Goal: Task Accomplishment & Management: Complete application form

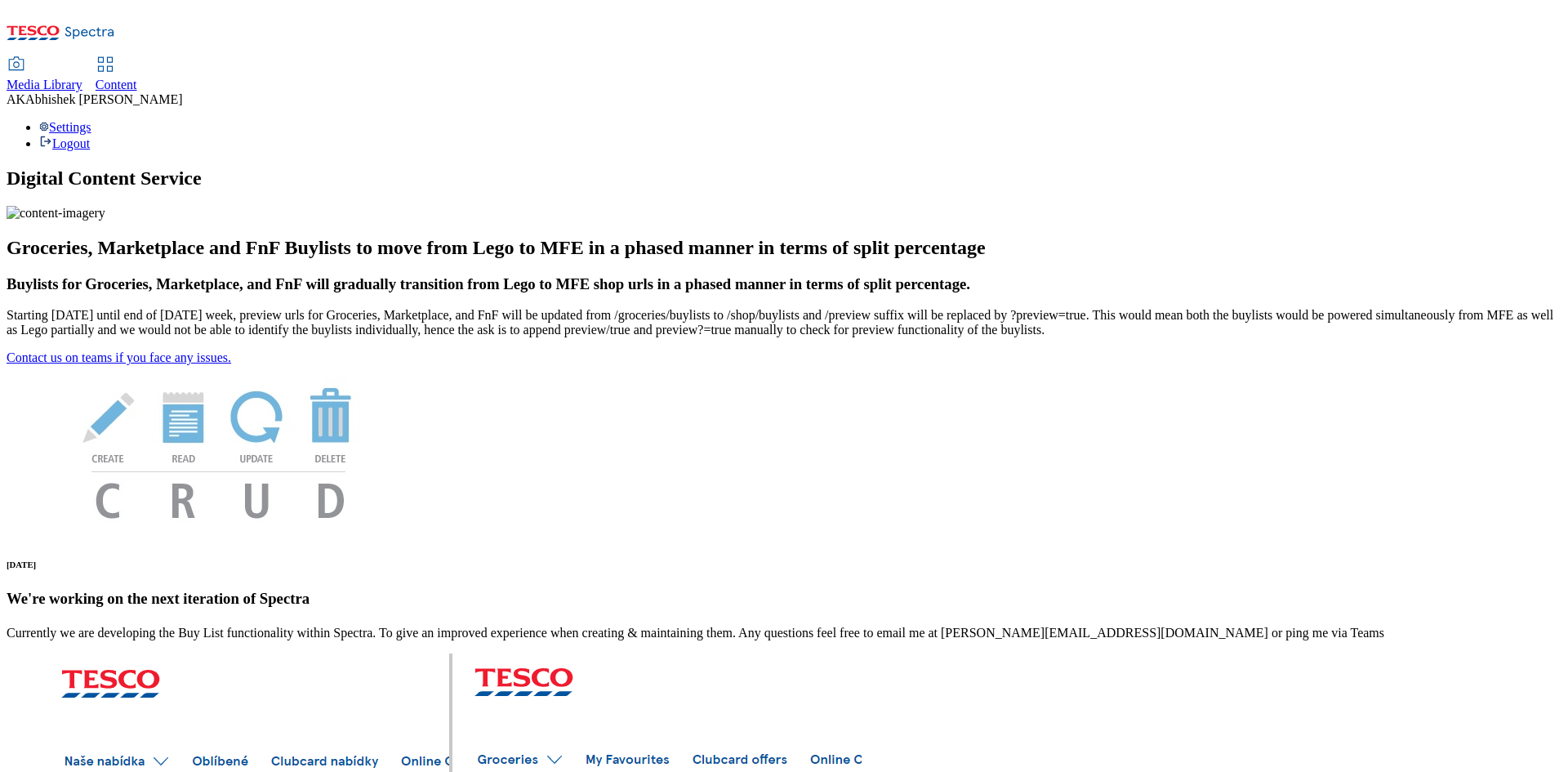
click at [137, 77] on span "Content" at bounding box center [116, 84] width 42 height 14
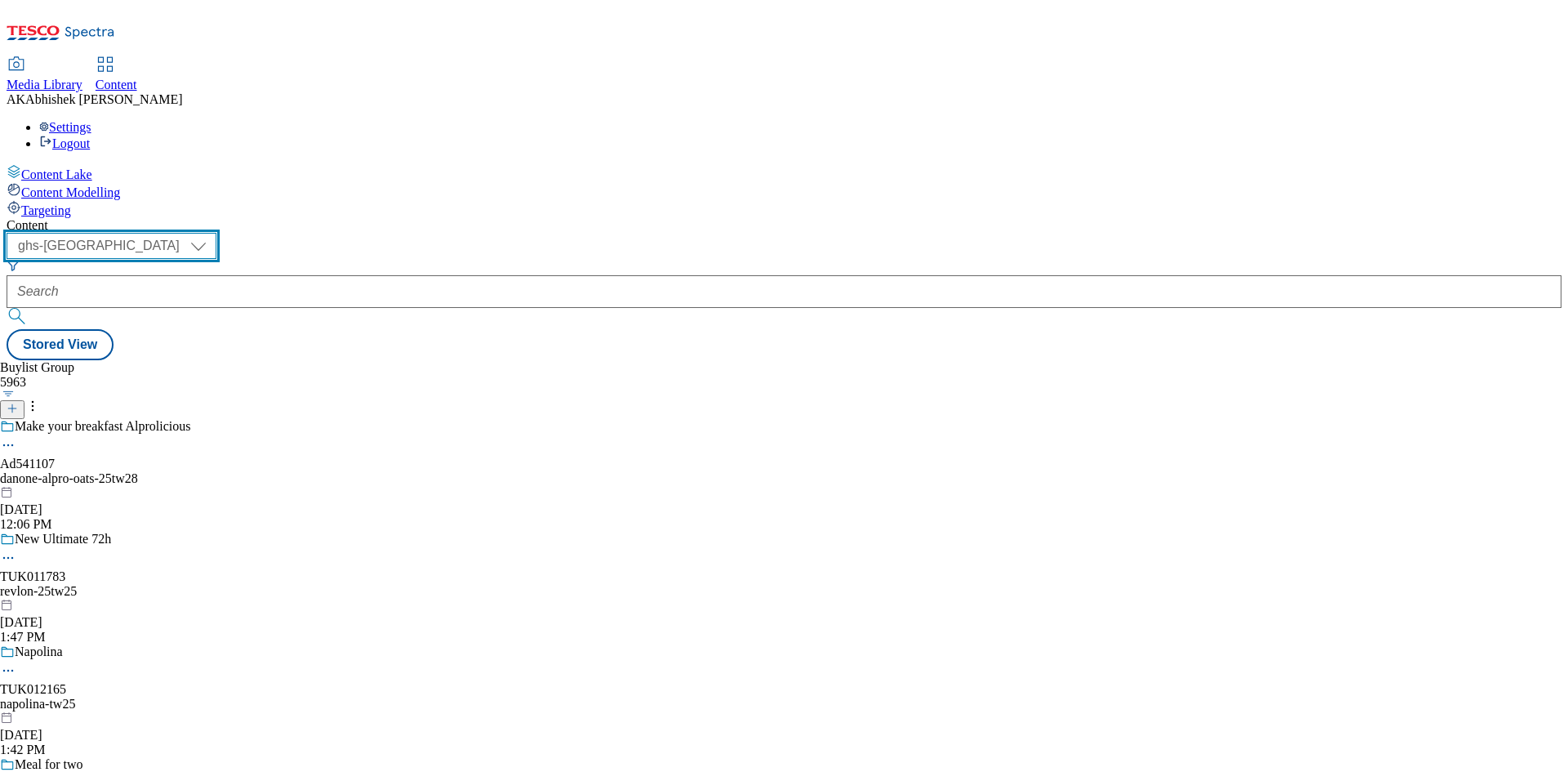
click at [217, 233] on select "ghs-roi ghs-uk" at bounding box center [111, 245] width 210 height 26
select select "ghs-roi"
click at [213, 233] on select "ghs-roi ghs-uk" at bounding box center [111, 245] width 210 height 26
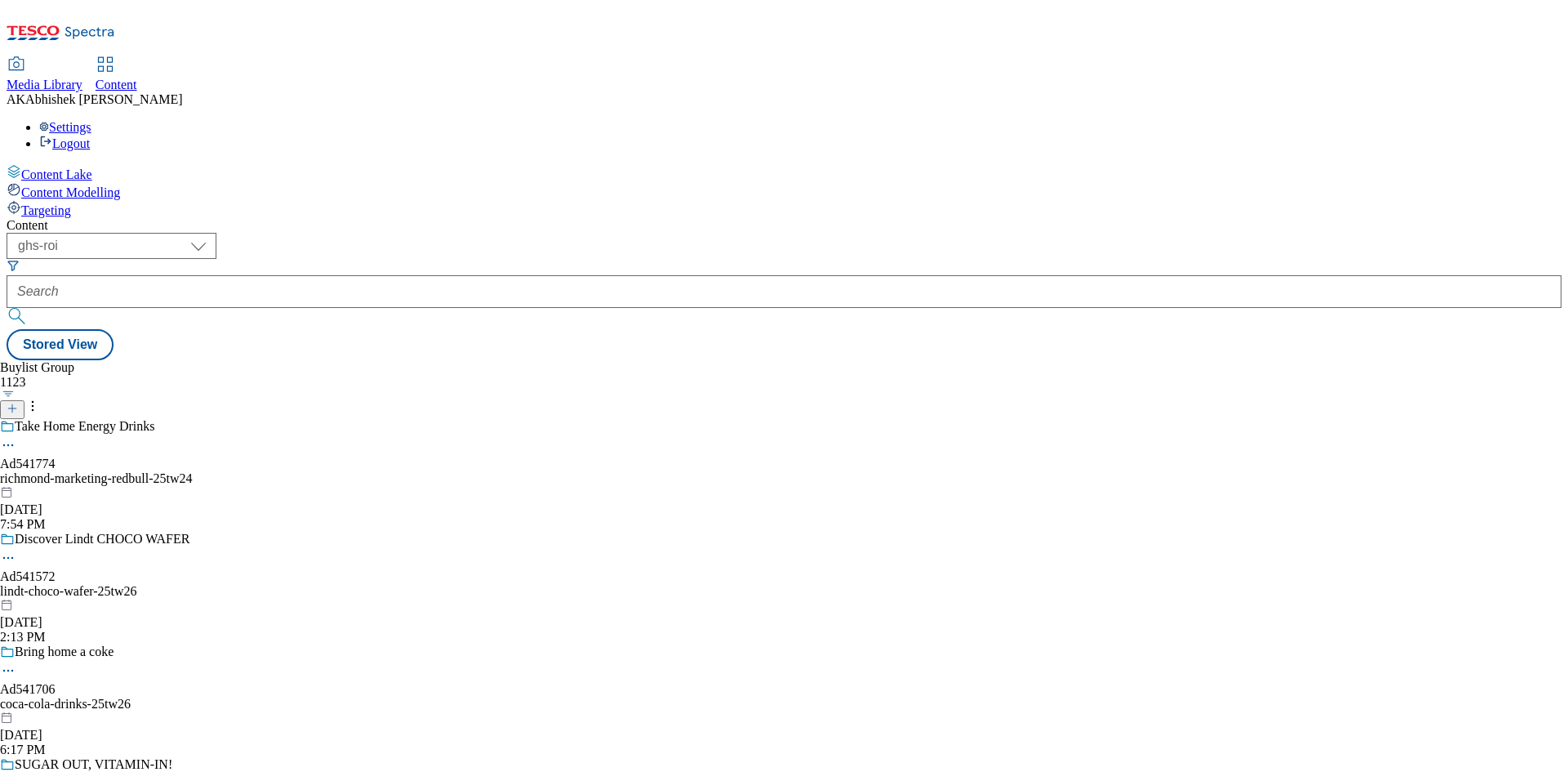
click at [18, 403] on icon at bounding box center [12, 409] width 12 height 12
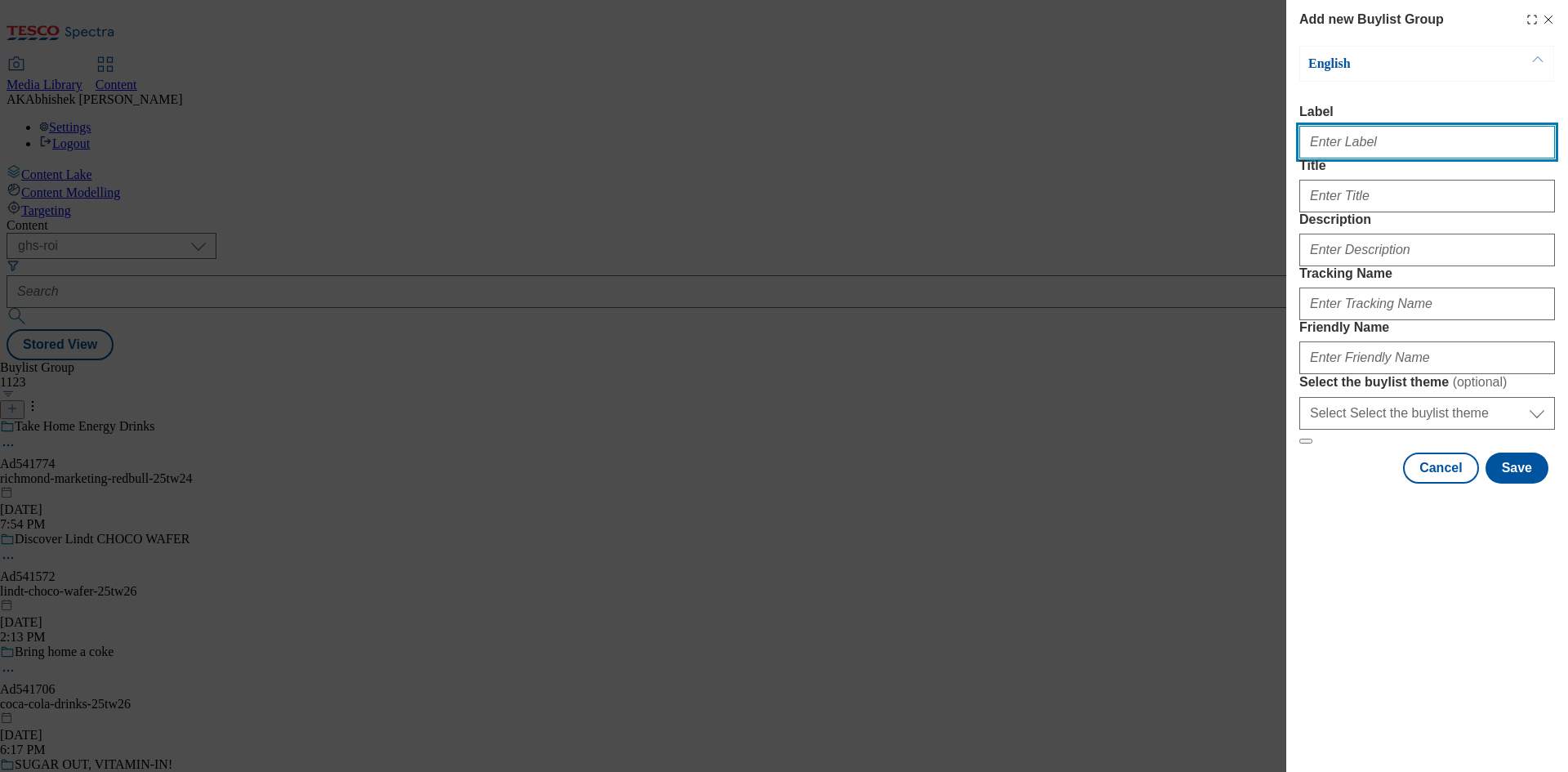
click at [1375, 150] on input "Label" at bounding box center [1427, 141] width 256 height 32
type input "a"
paste input "541722"
type input "Ad541722"
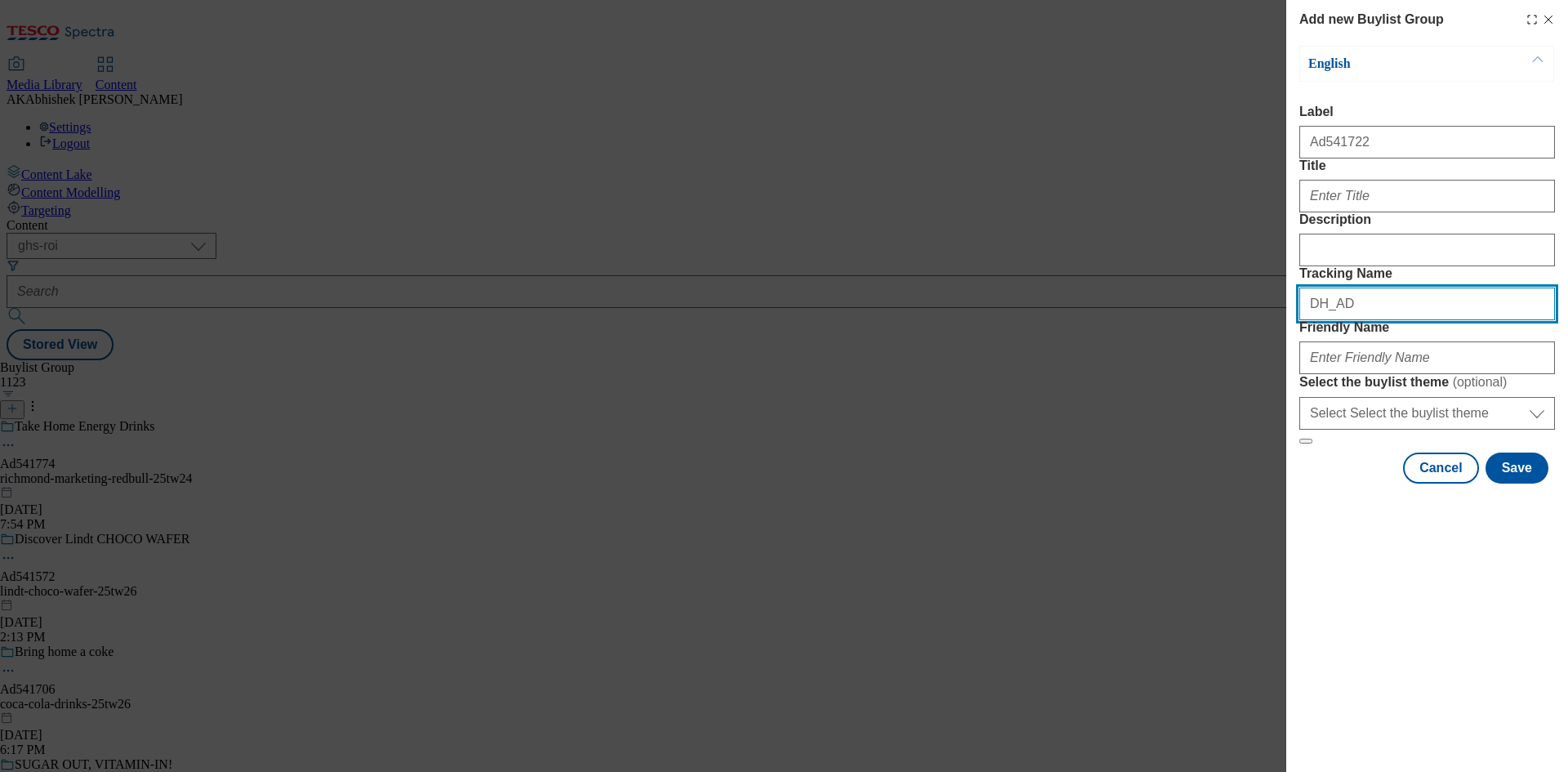
paste input "541722"
type input "DH_AD541722"
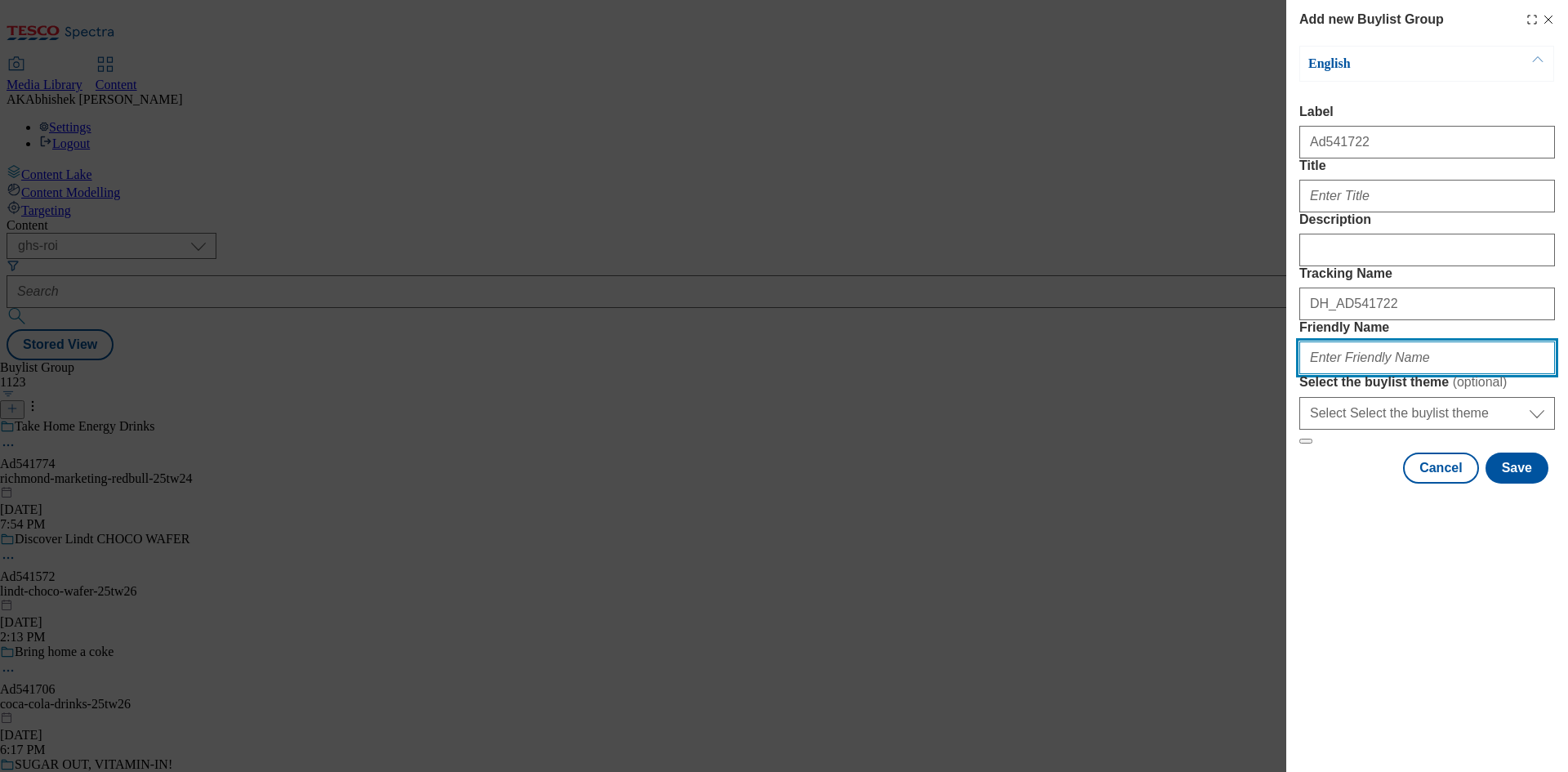
paste input "nestle-felix-cat-food-25tw26"
type input "nestle-felix-cat-food-25tw26"
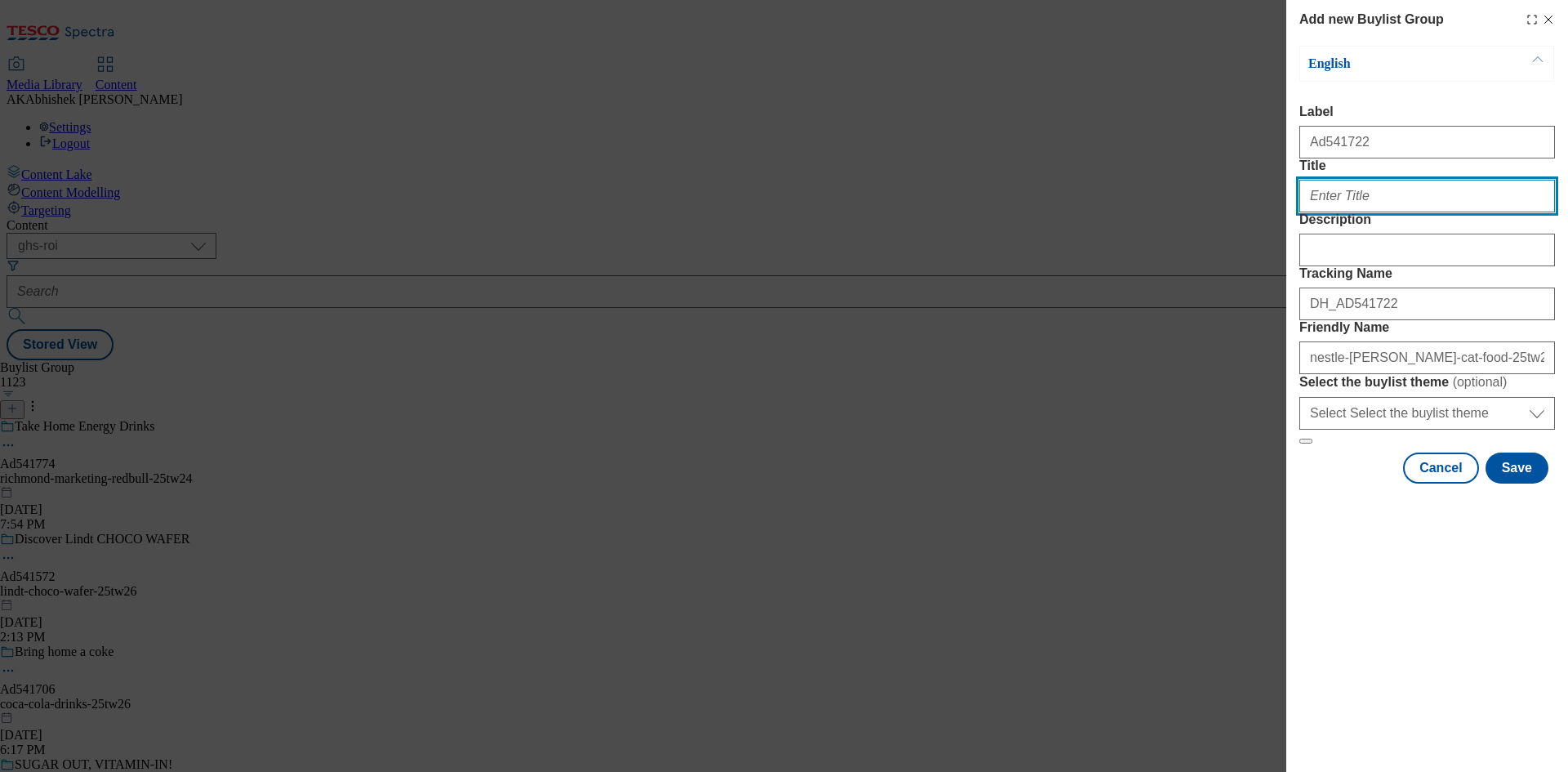
click at [1372, 213] on input "Title" at bounding box center [1427, 195] width 256 height 32
paste input "Take home our irresistibly tasty recipe"
type input "Take home our irresistibly tasty recipe"
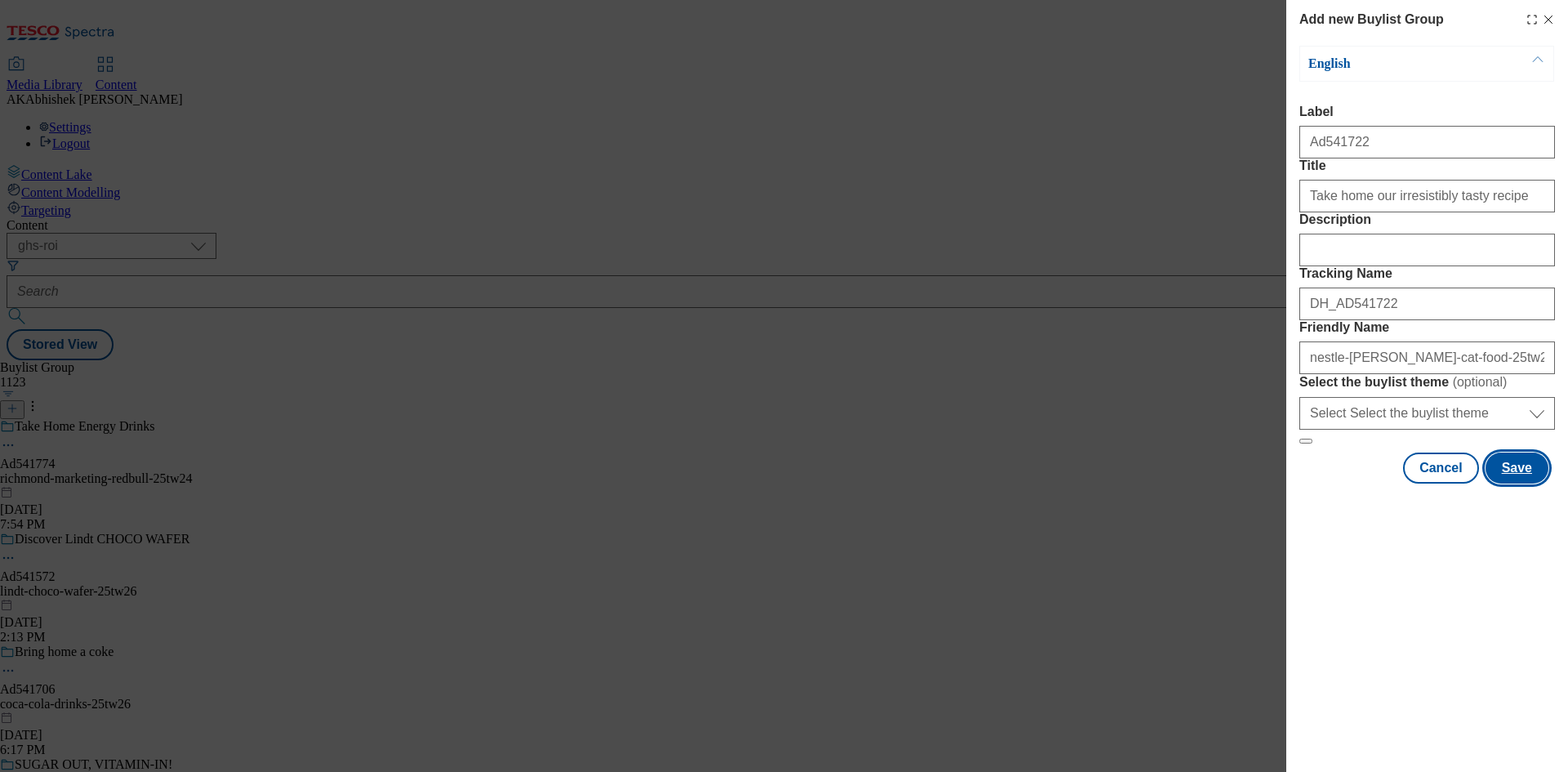
click at [1525, 484] on button "Save" at bounding box center [1517, 468] width 63 height 31
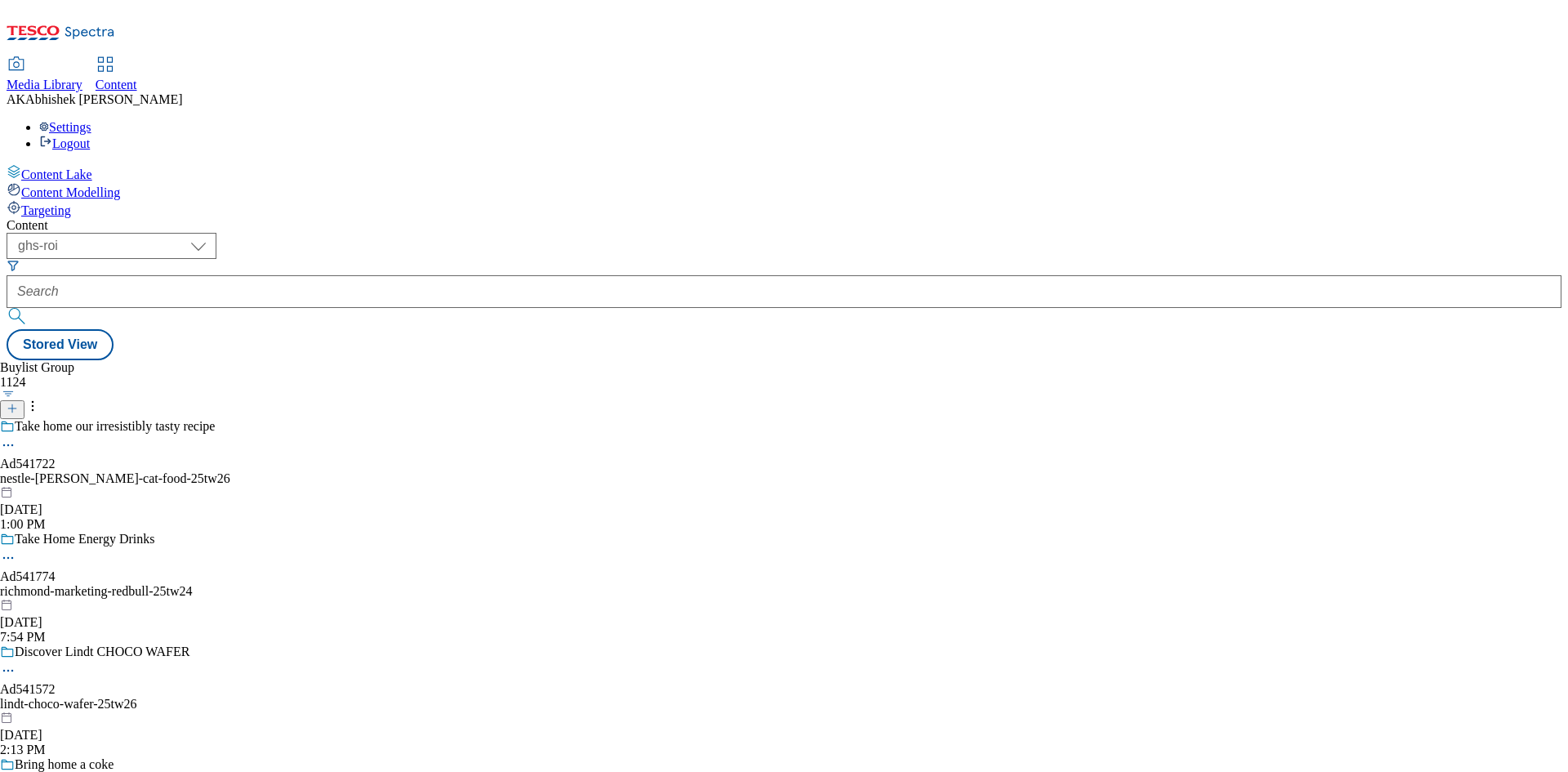
click at [274, 471] on div "nestle-felix-cat-food-25tw26" at bounding box center [137, 479] width 274 height 15
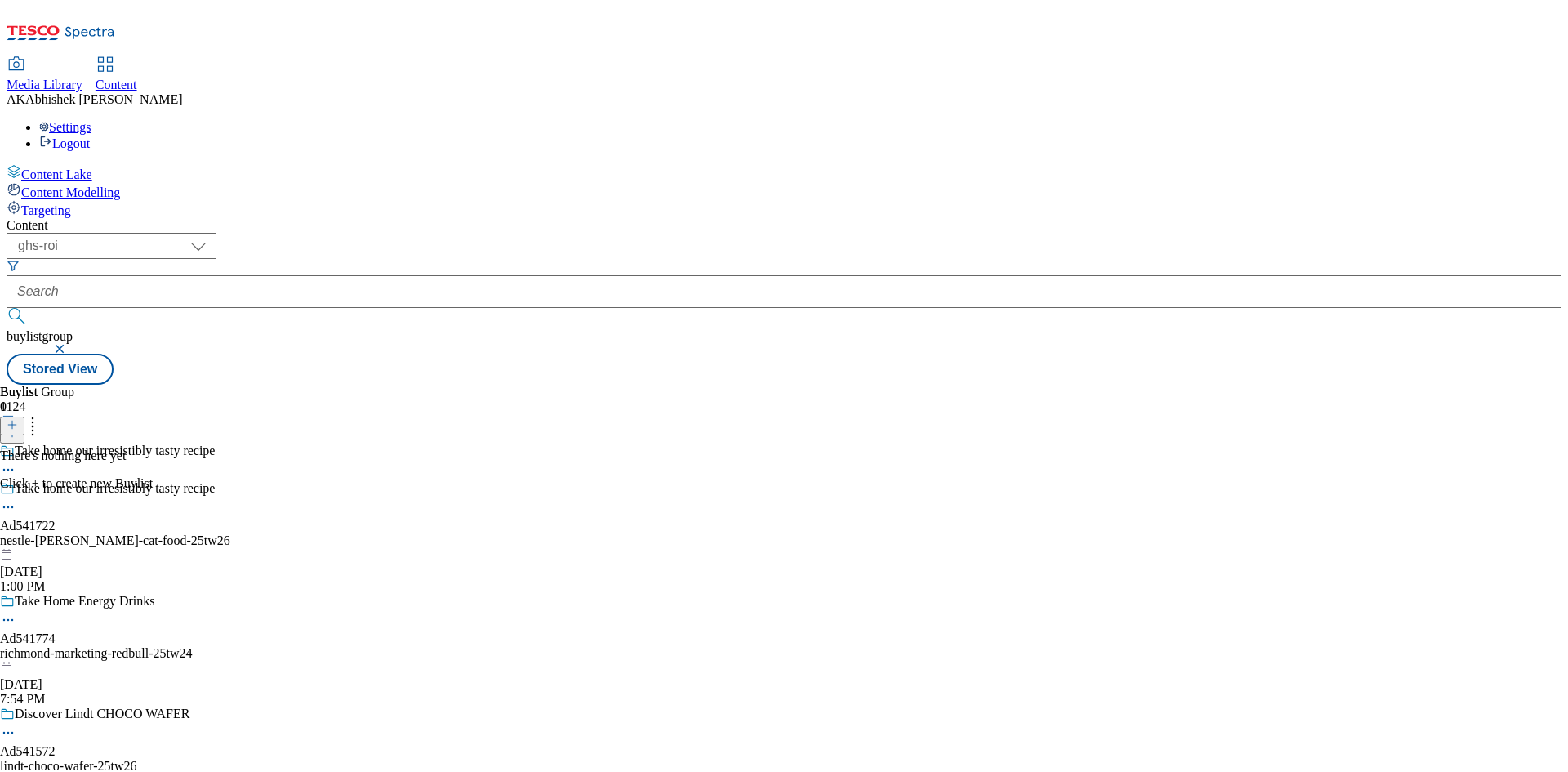
click at [18, 419] on icon at bounding box center [12, 425] width 12 height 12
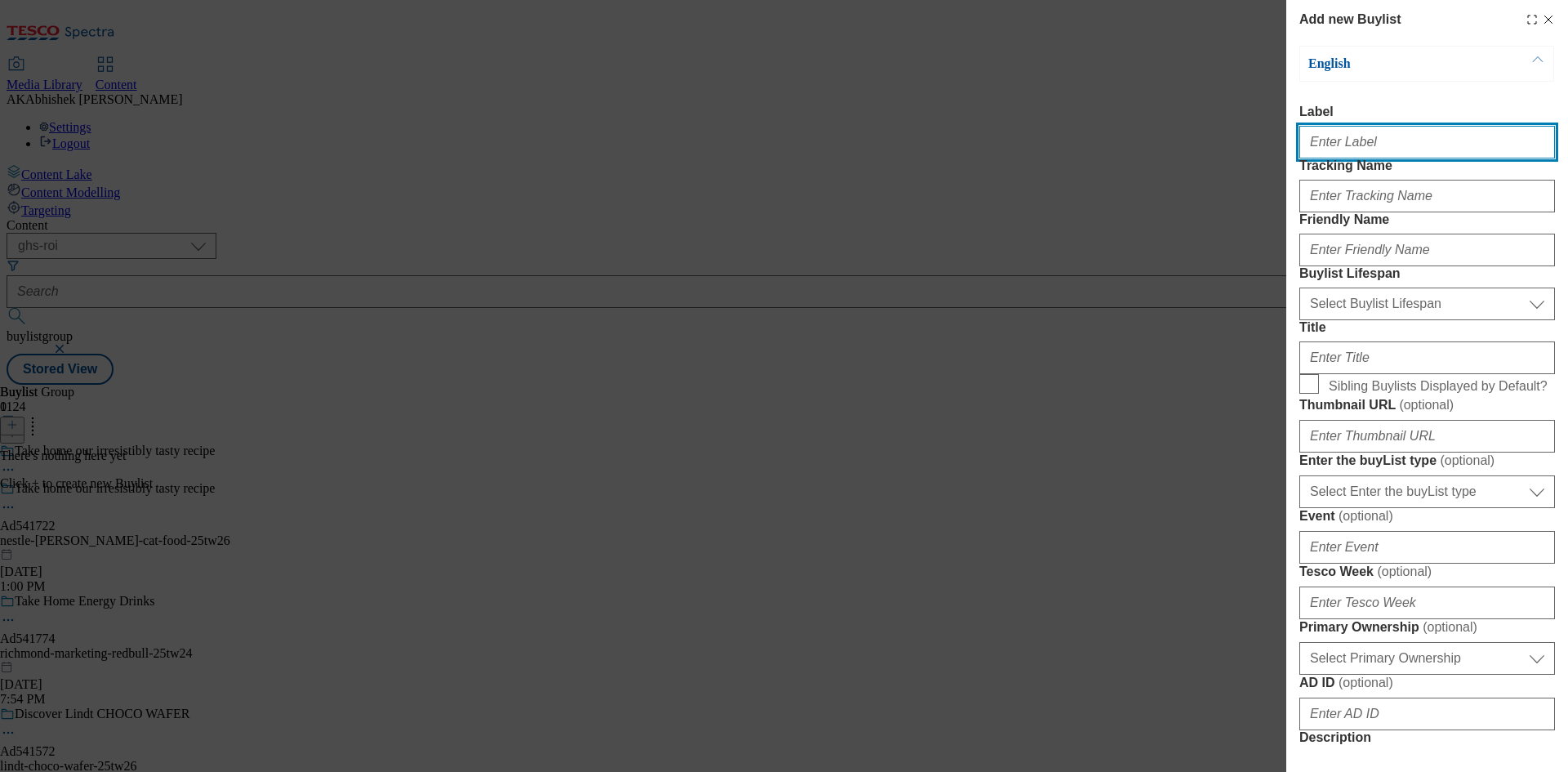
click at [1374, 150] on input "Label" at bounding box center [1427, 141] width 256 height 32
paste input "541722"
type input "Ad541722"
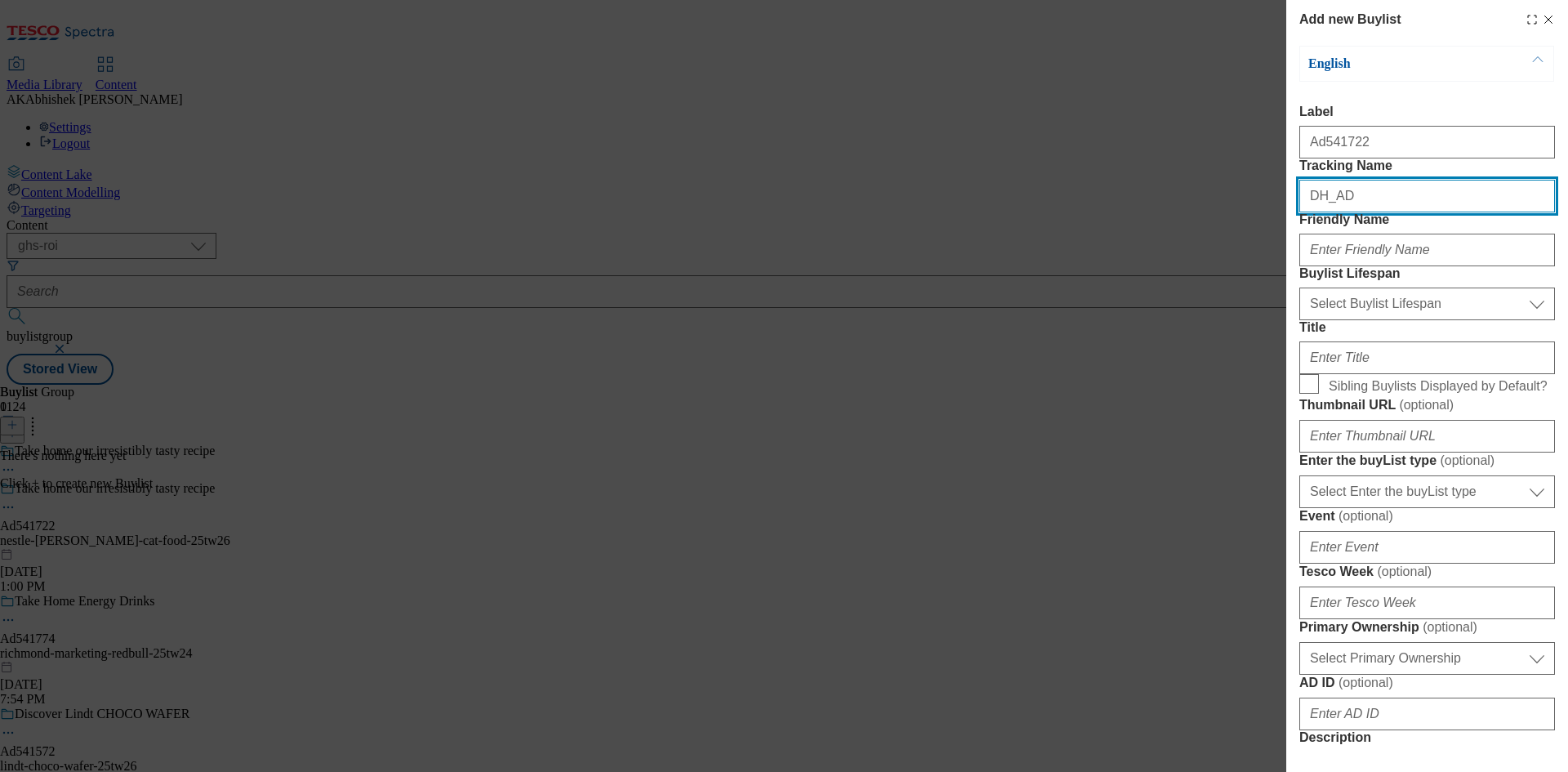
paste input "541722"
type input "DH_AD541722"
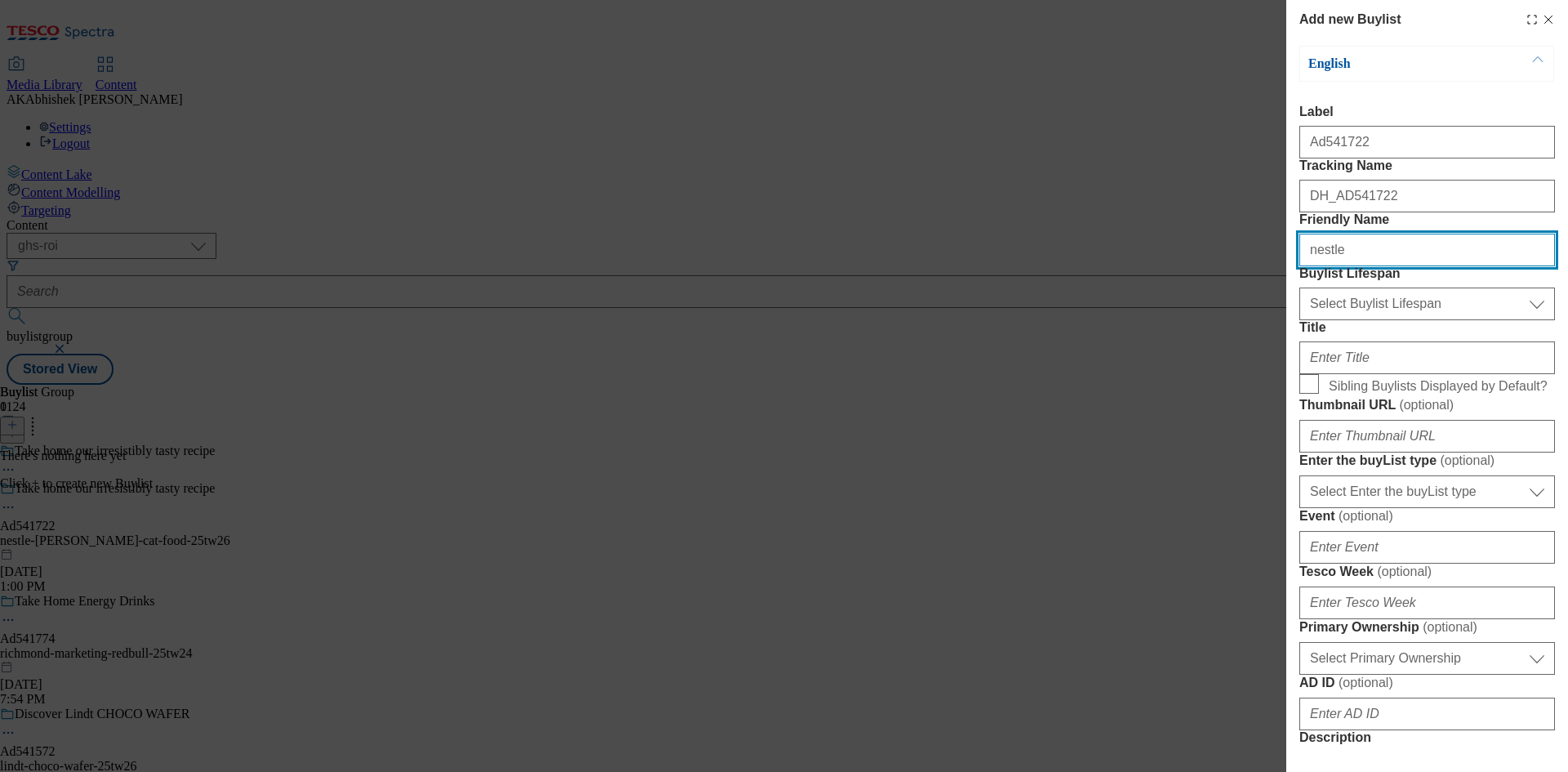
type input "nestle"
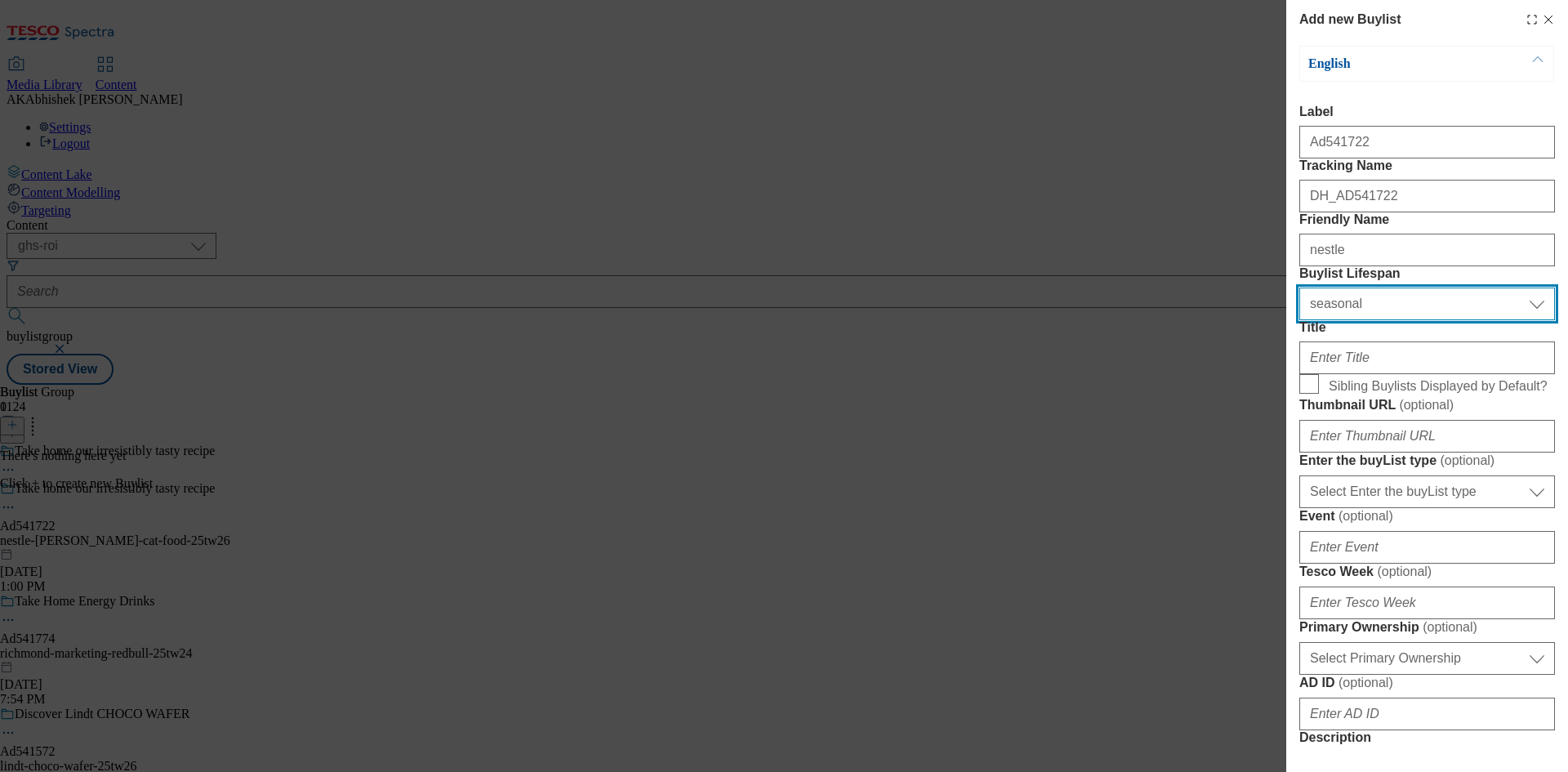
select select "tactical"
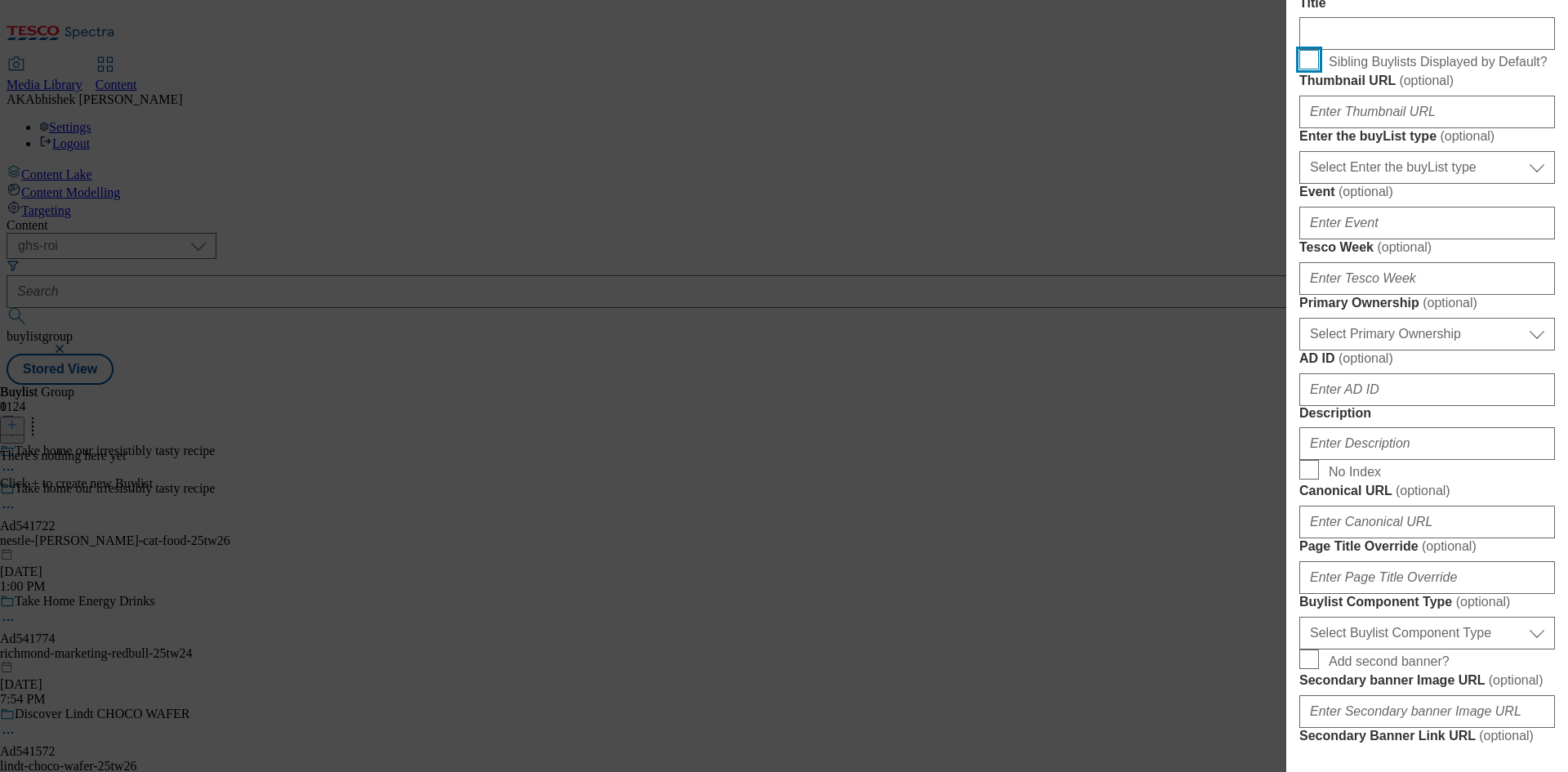
scroll to position [327, 0]
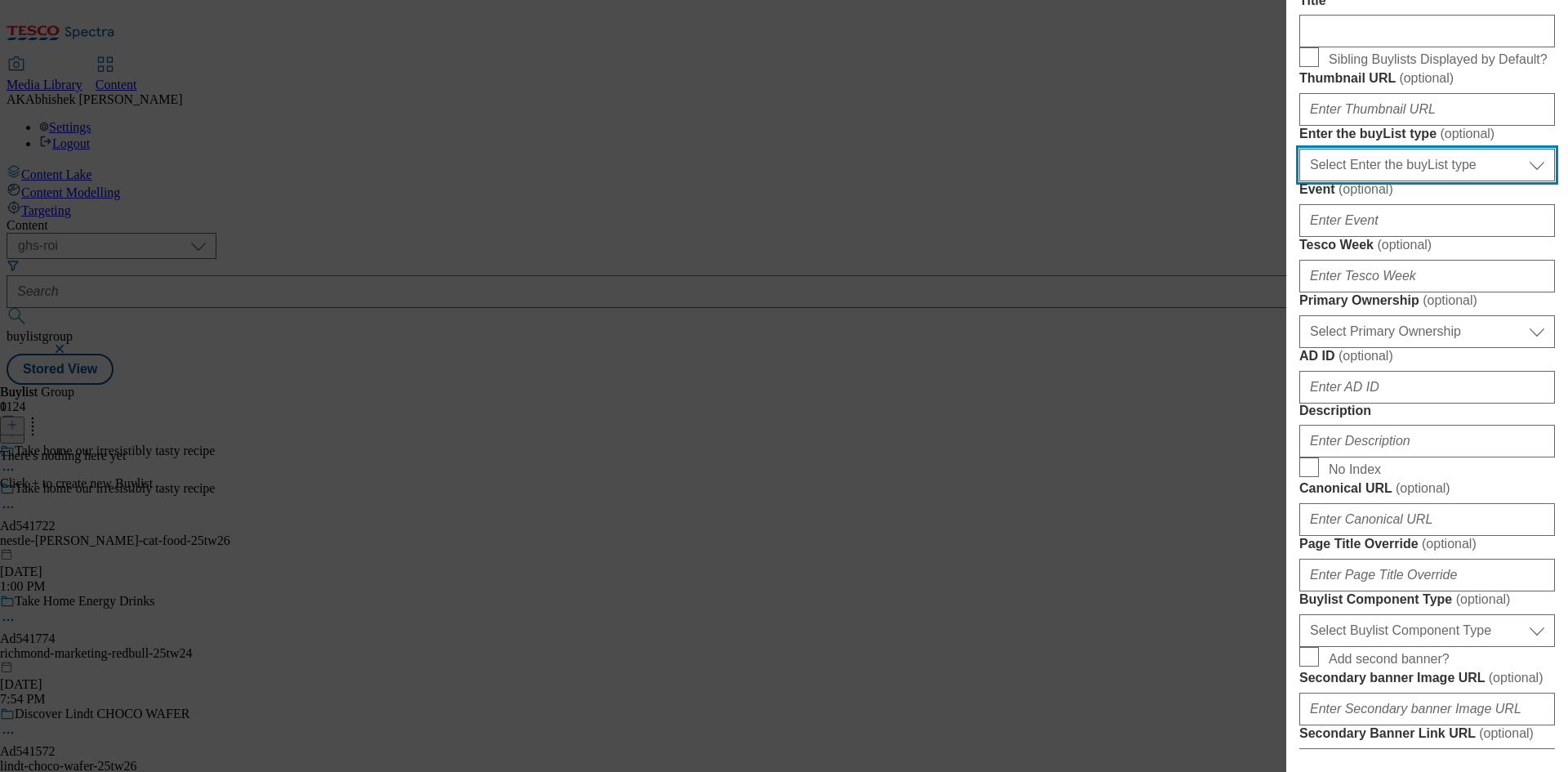
drag, startPoint x: 1422, startPoint y: 356, endPoint x: 1423, endPoint y: 366, distance: 10.0
click at [1422, 181] on select "Select Enter the buyList type event supplier funded long term >4 weeks supplier…" at bounding box center [1427, 165] width 256 height 32
select select "supplier funded short term 1-3 weeks"
click at [1299, 181] on select "Select Enter the buyList type event supplier funded long term >4 weeks supplier…" at bounding box center [1427, 165] width 256 height 32
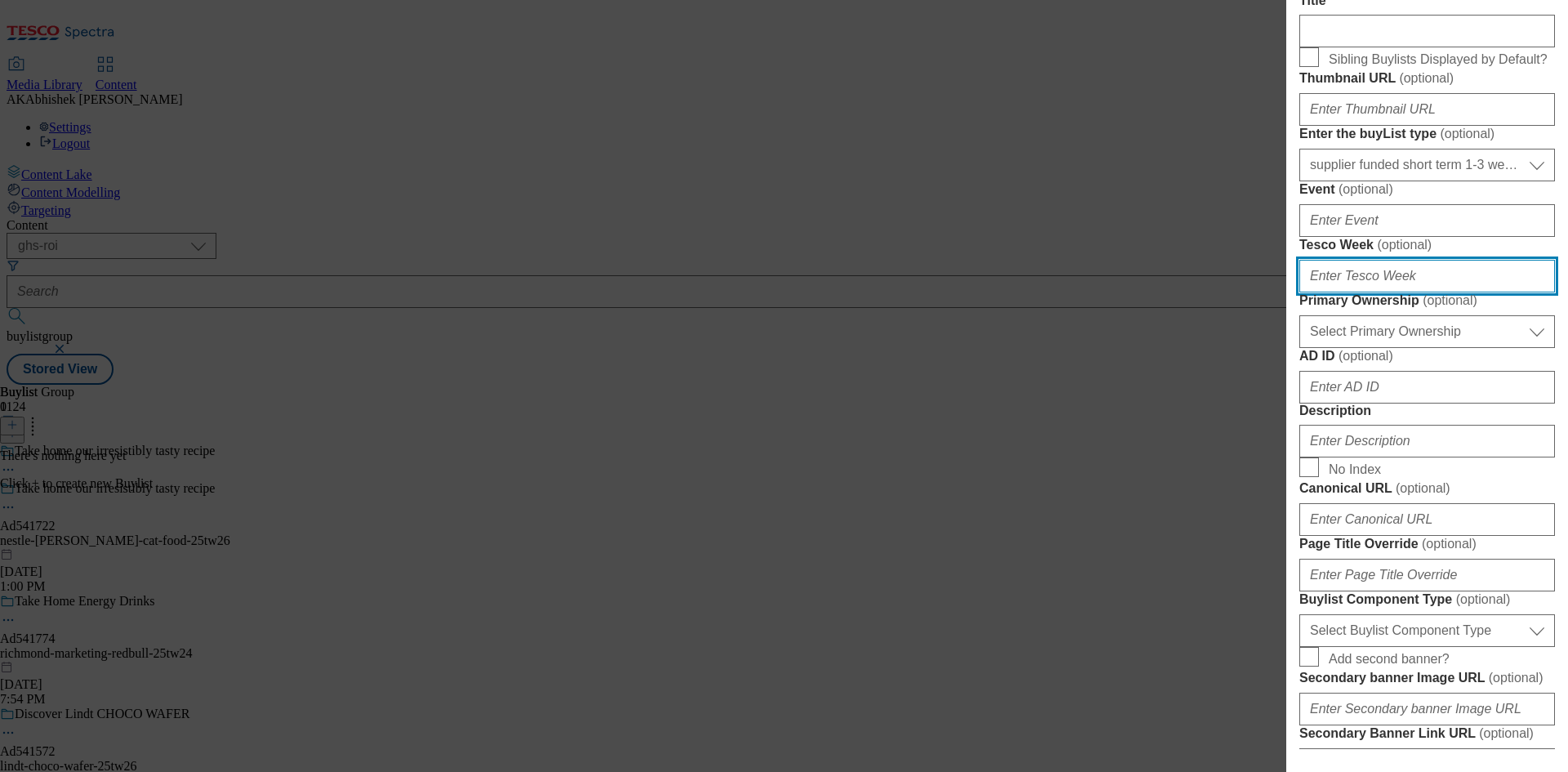
click at [1397, 293] on input "Tesco Week ( optional )" at bounding box center [1427, 276] width 256 height 32
type input "26"
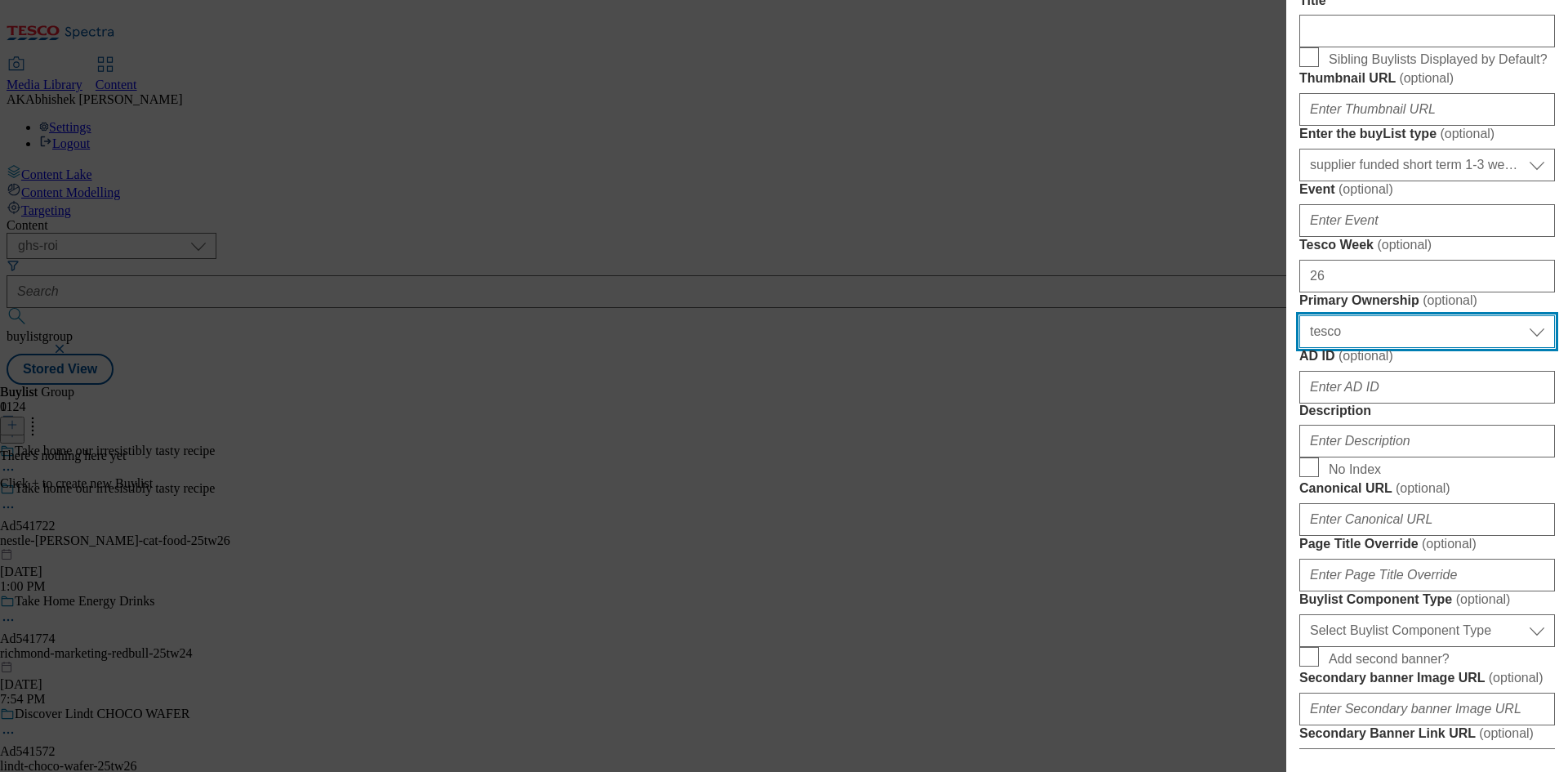
select select "dunnhumby"
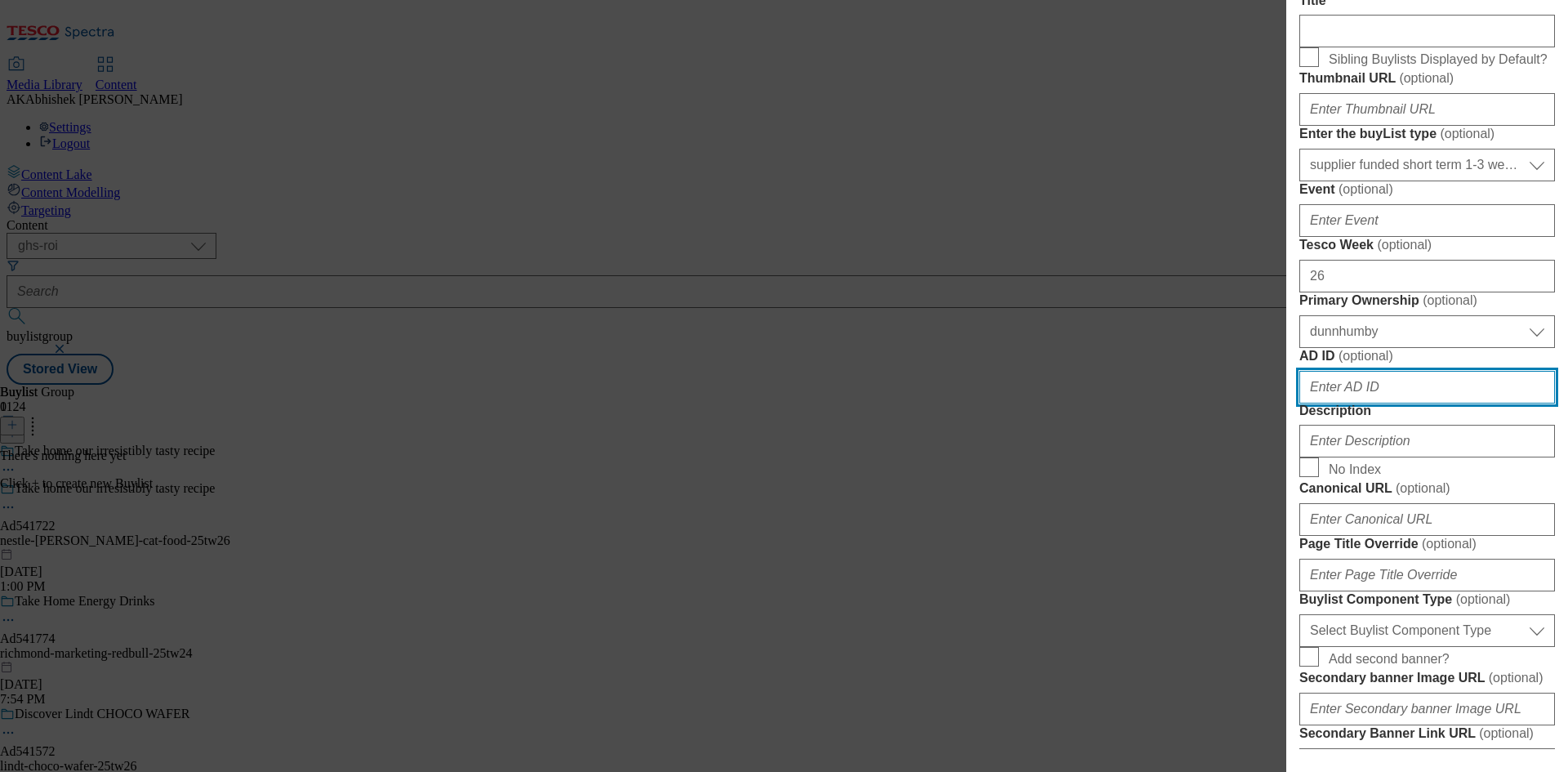
paste input "541722"
type input "541722"
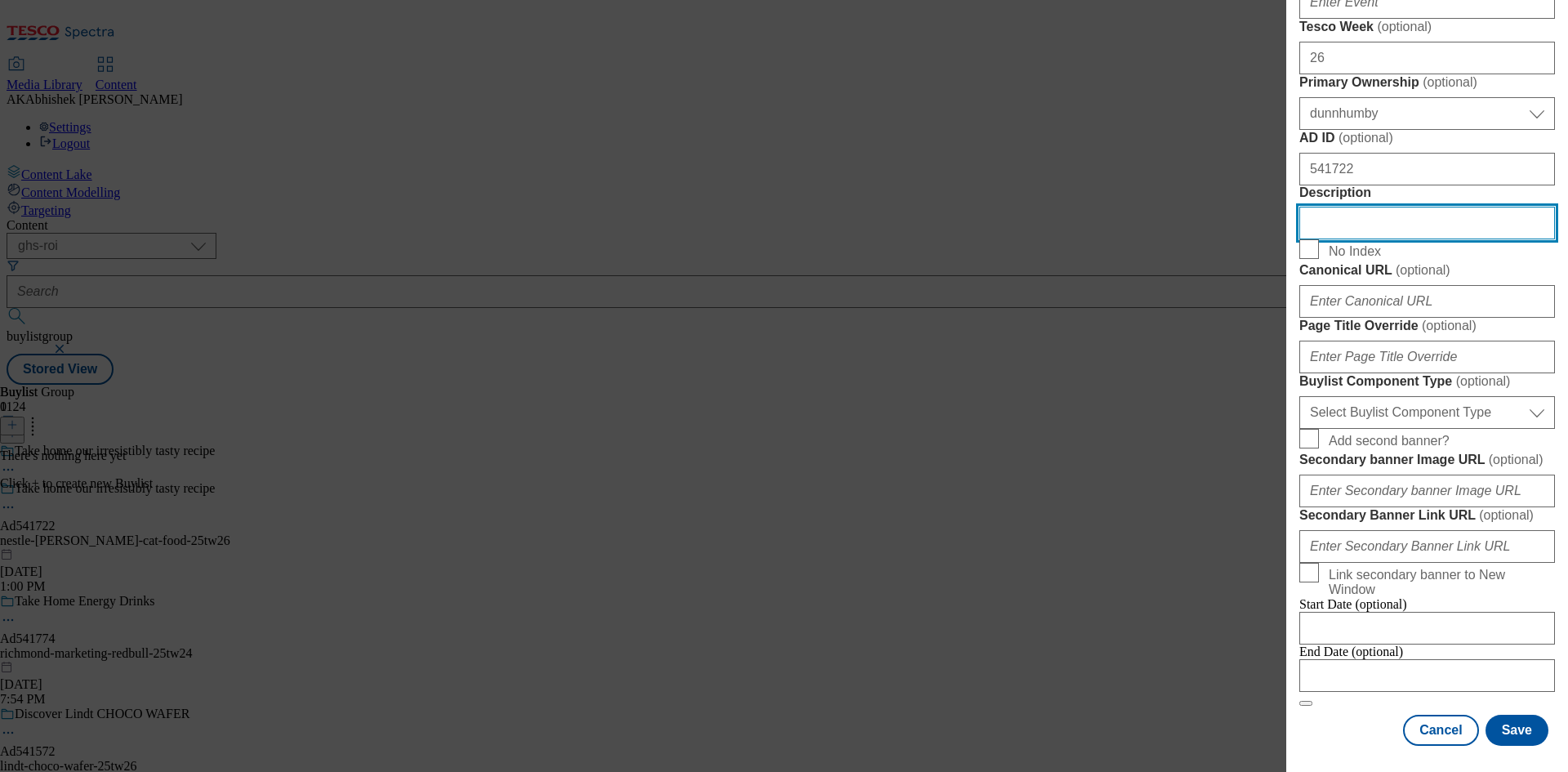
scroll to position [930, 0]
click at [1410, 474] on form "Label Ad541722 Tracking Name DH_AD541722 Friendly Name nestle Buylist Lifespan …" at bounding box center [1427, 133] width 256 height 1147
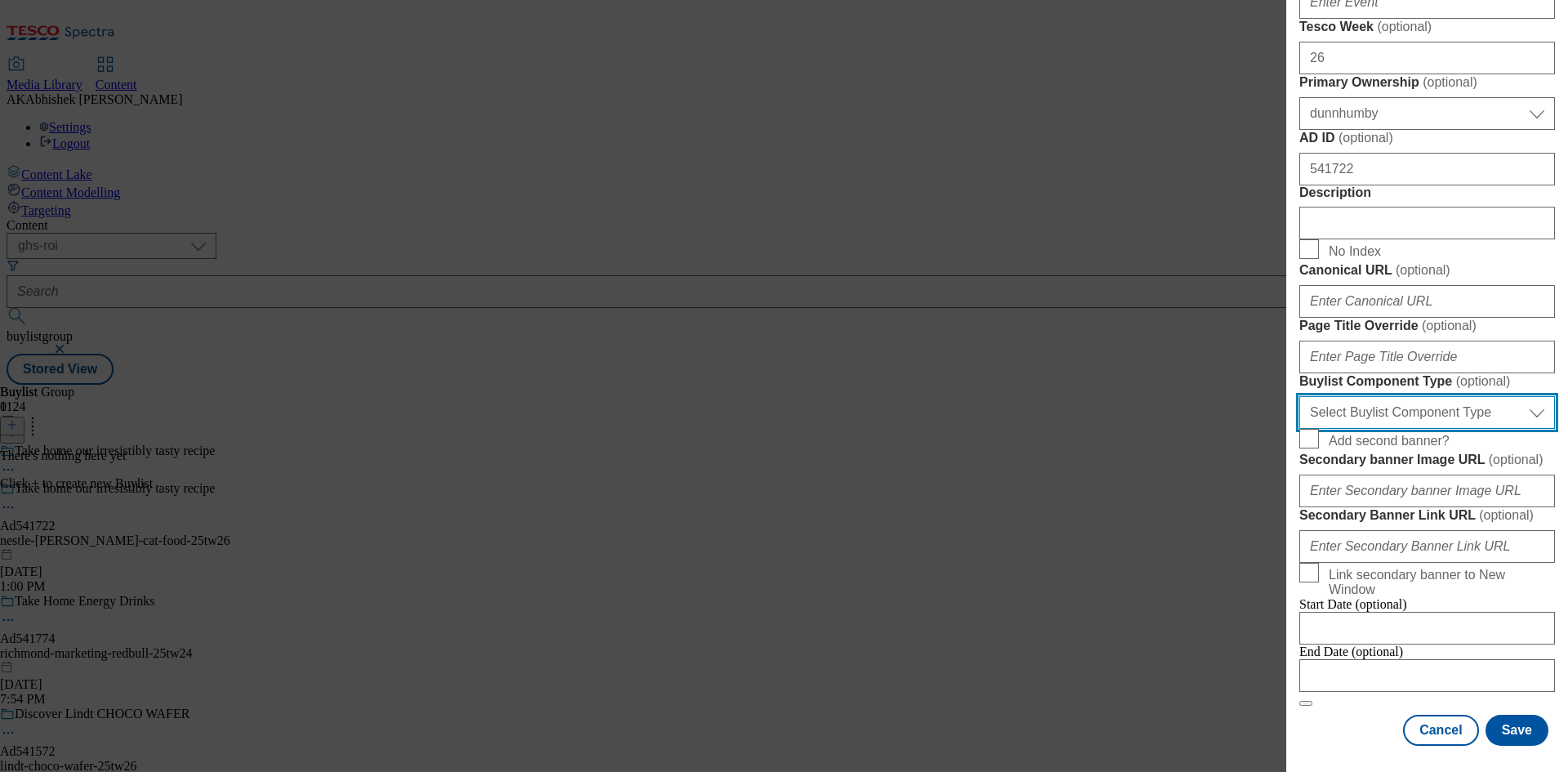
click at [1407, 429] on select "Select Buylist Component Type Banner Competition Header Meal" at bounding box center [1427, 412] width 256 height 32
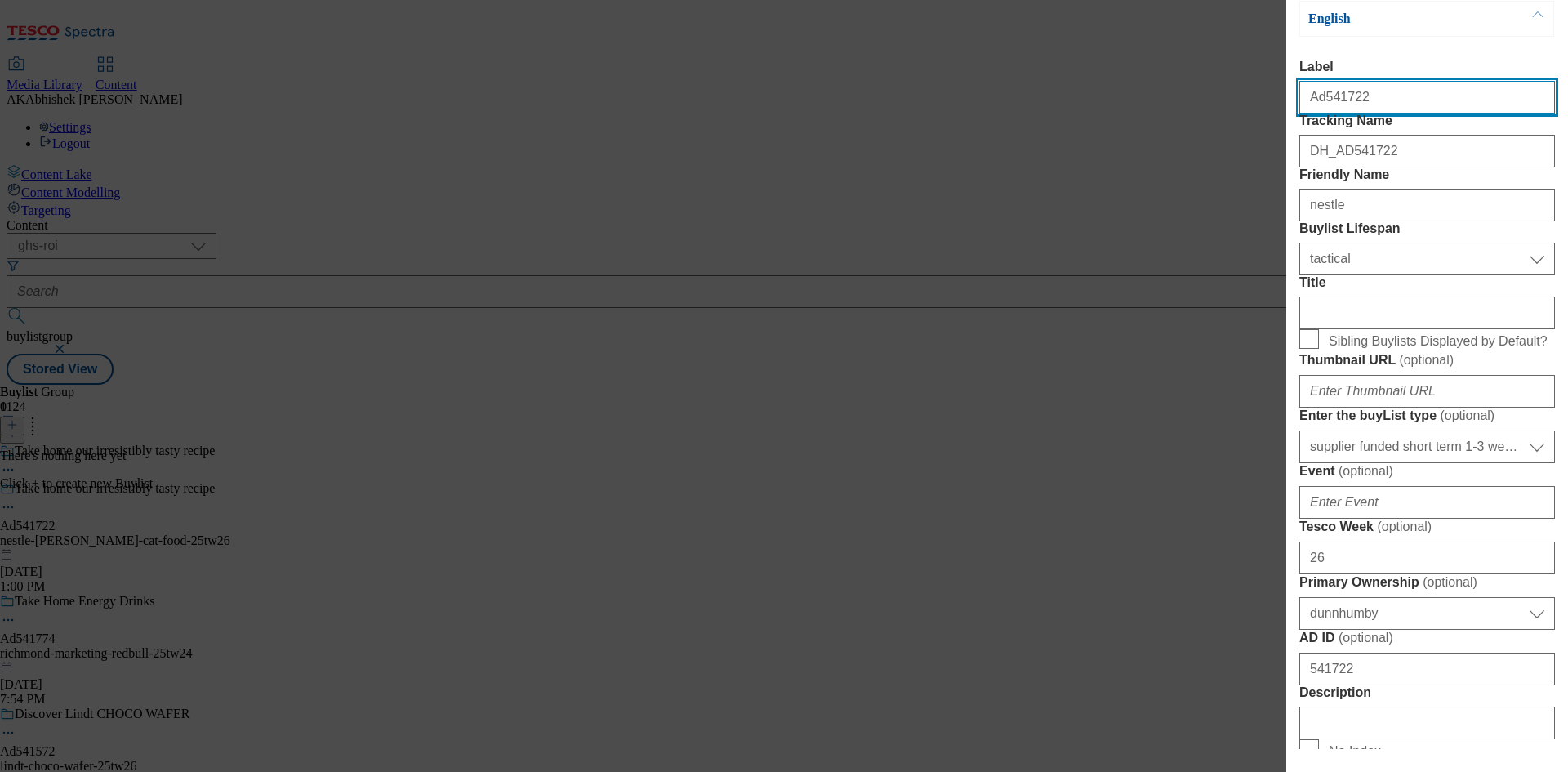
select select "Banner"
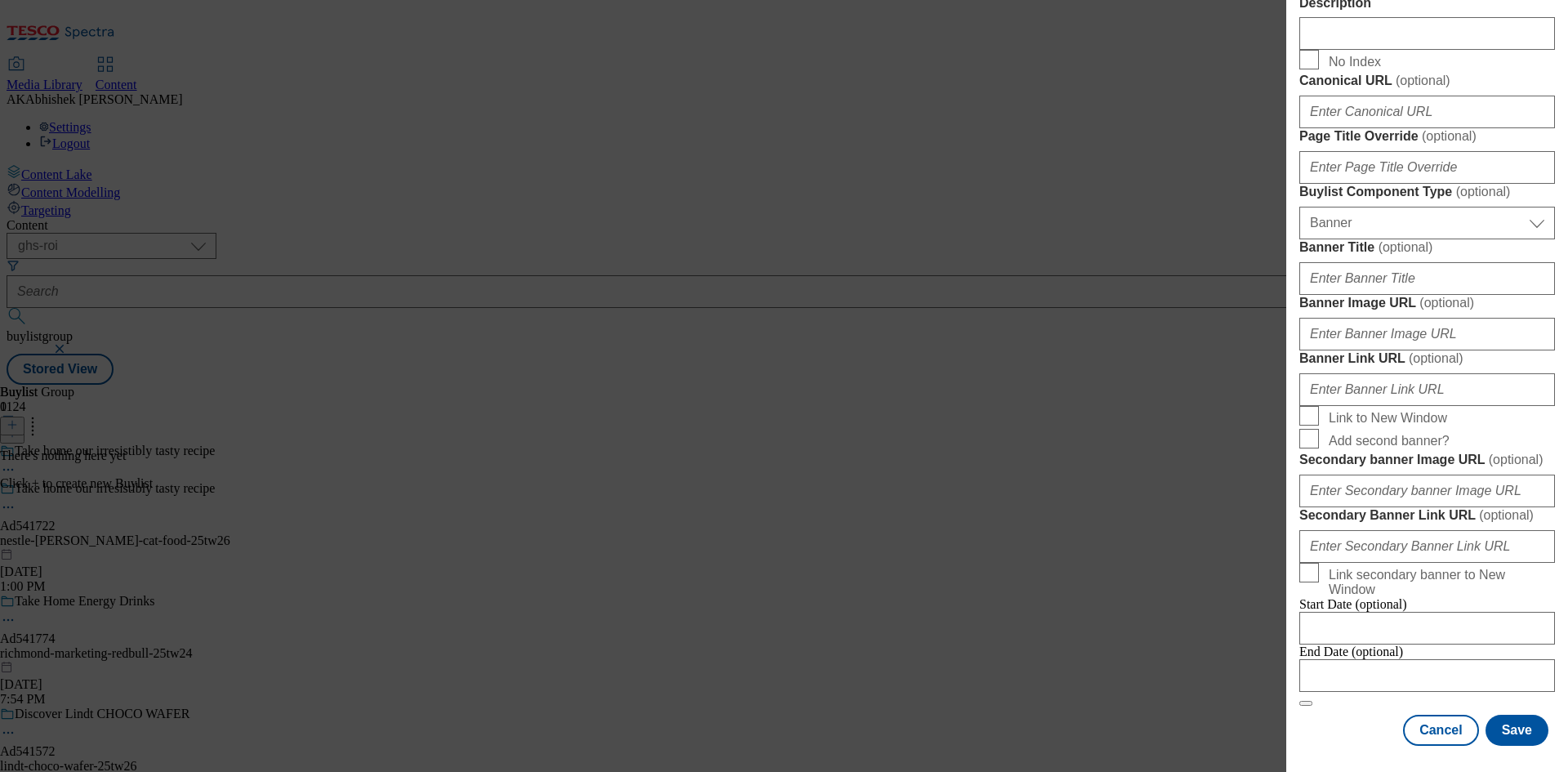
scroll to position [1433, 0]
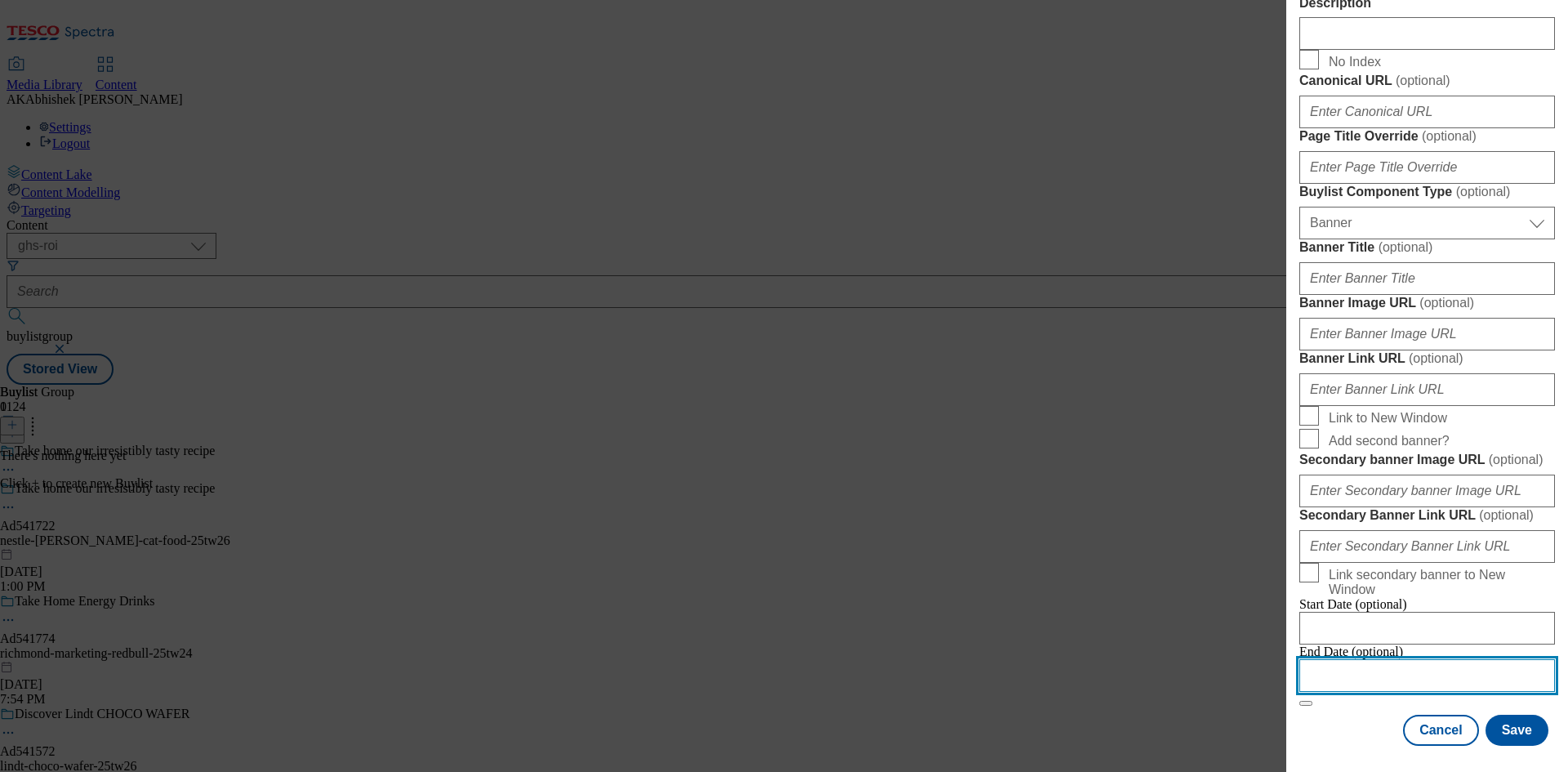
click at [1443, 659] on input "Modal" at bounding box center [1427, 675] width 256 height 32
select select "2025"
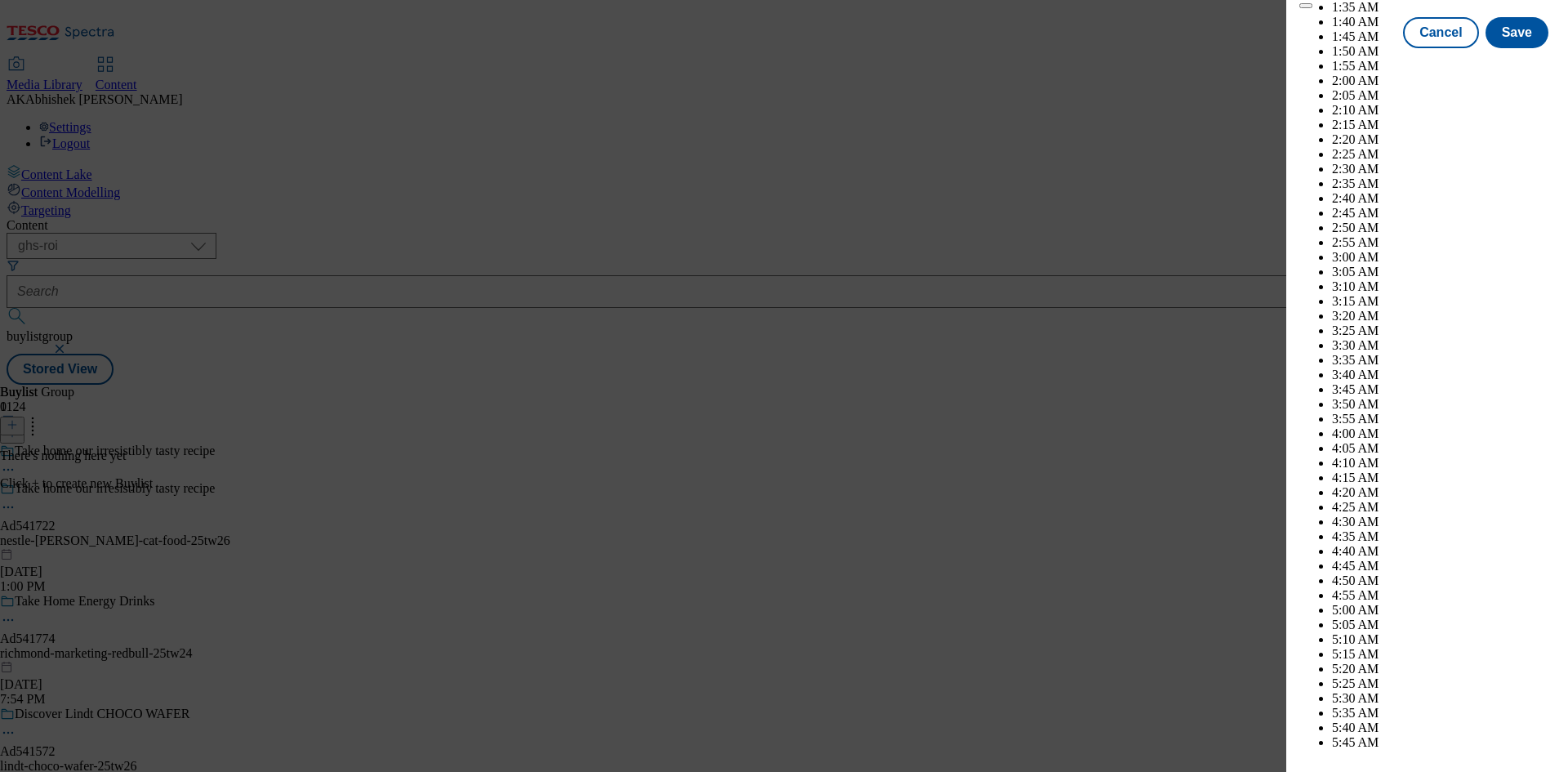
scroll to position [4702, 0]
select select "November"
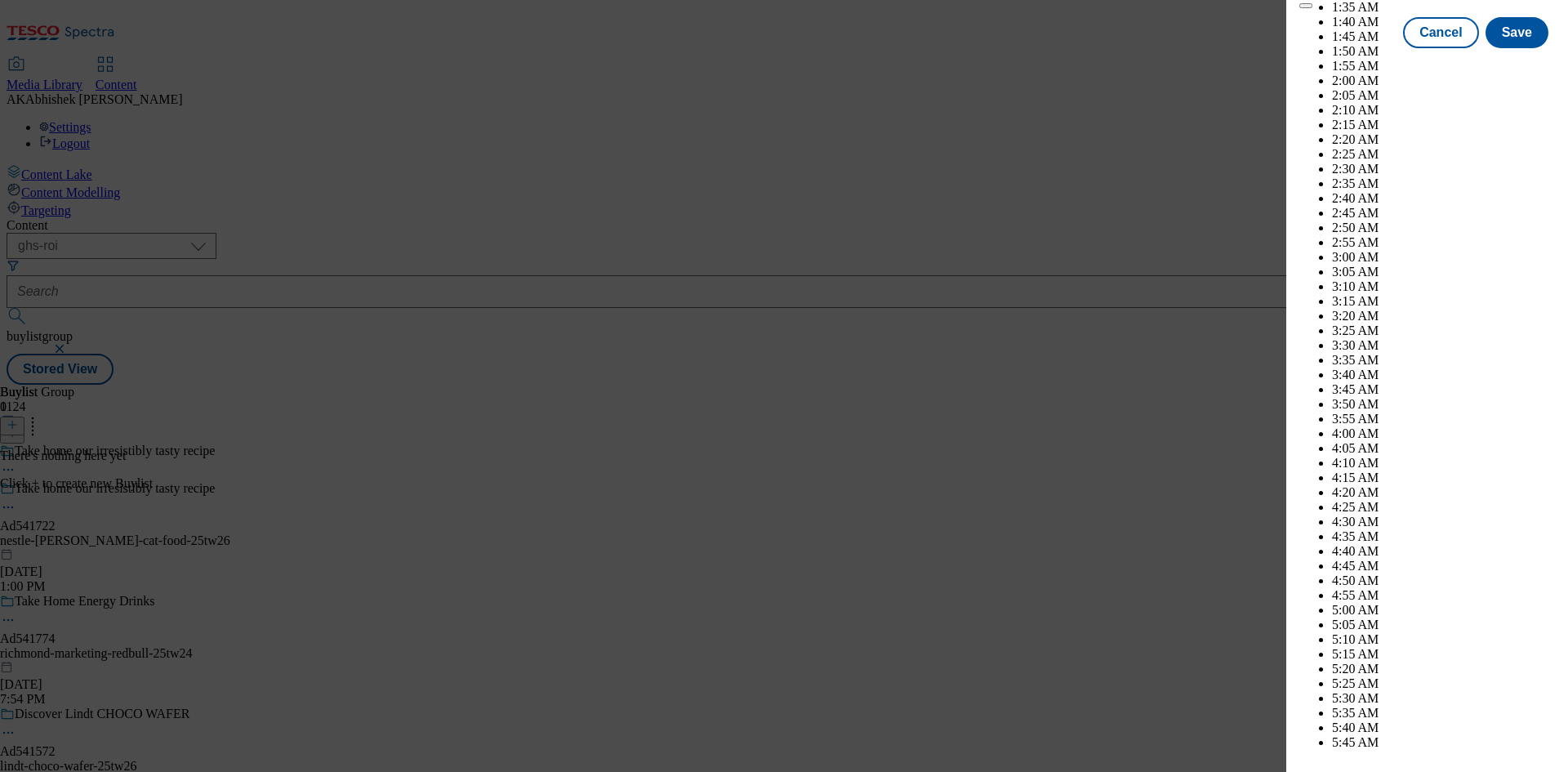
click at [1493, 63] on button "Save" at bounding box center [1517, 47] width 63 height 31
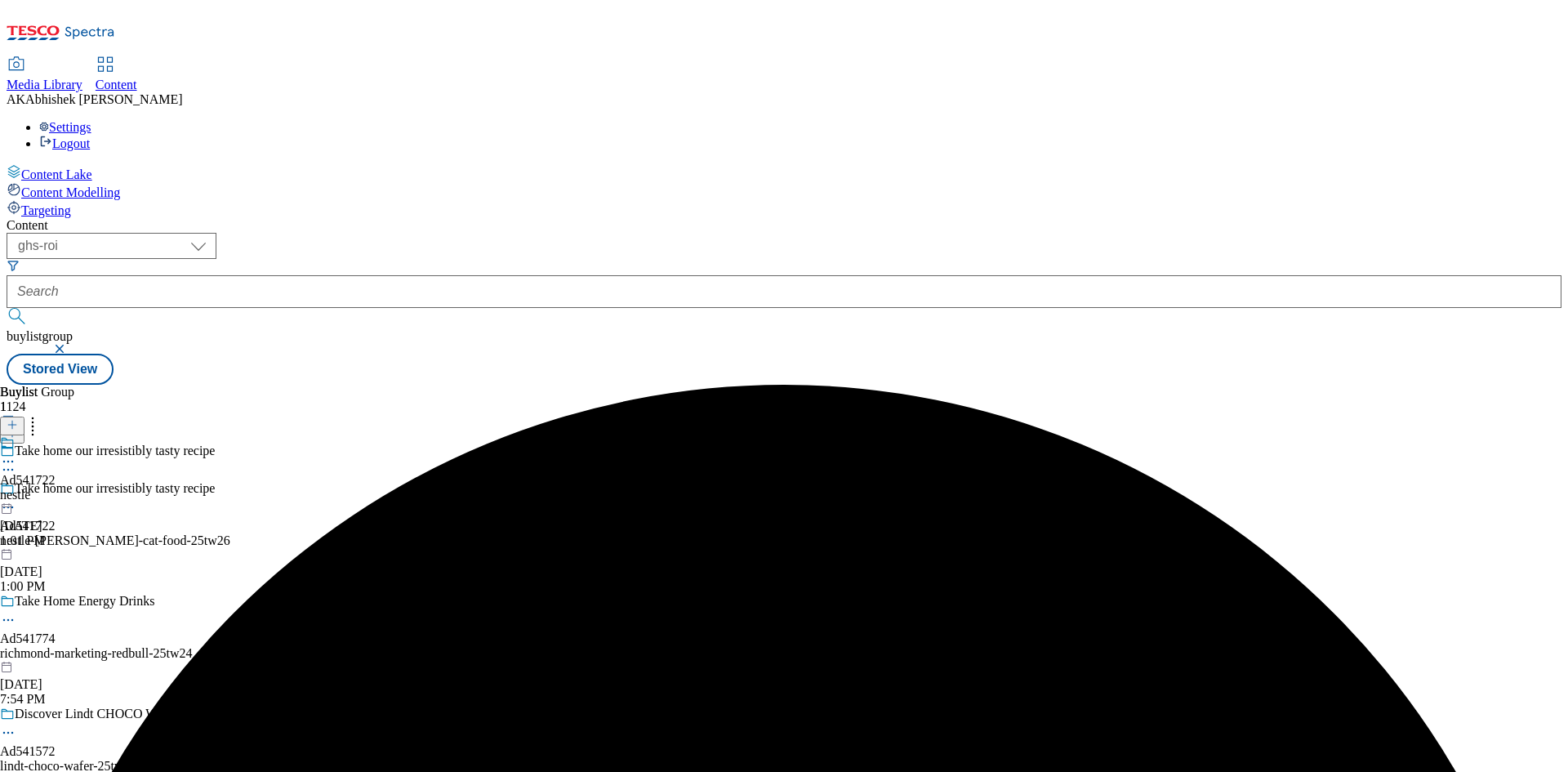
click at [56, 488] on div "nestle" at bounding box center [27, 495] width 56 height 15
click at [18, 419] on icon at bounding box center [12, 425] width 12 height 12
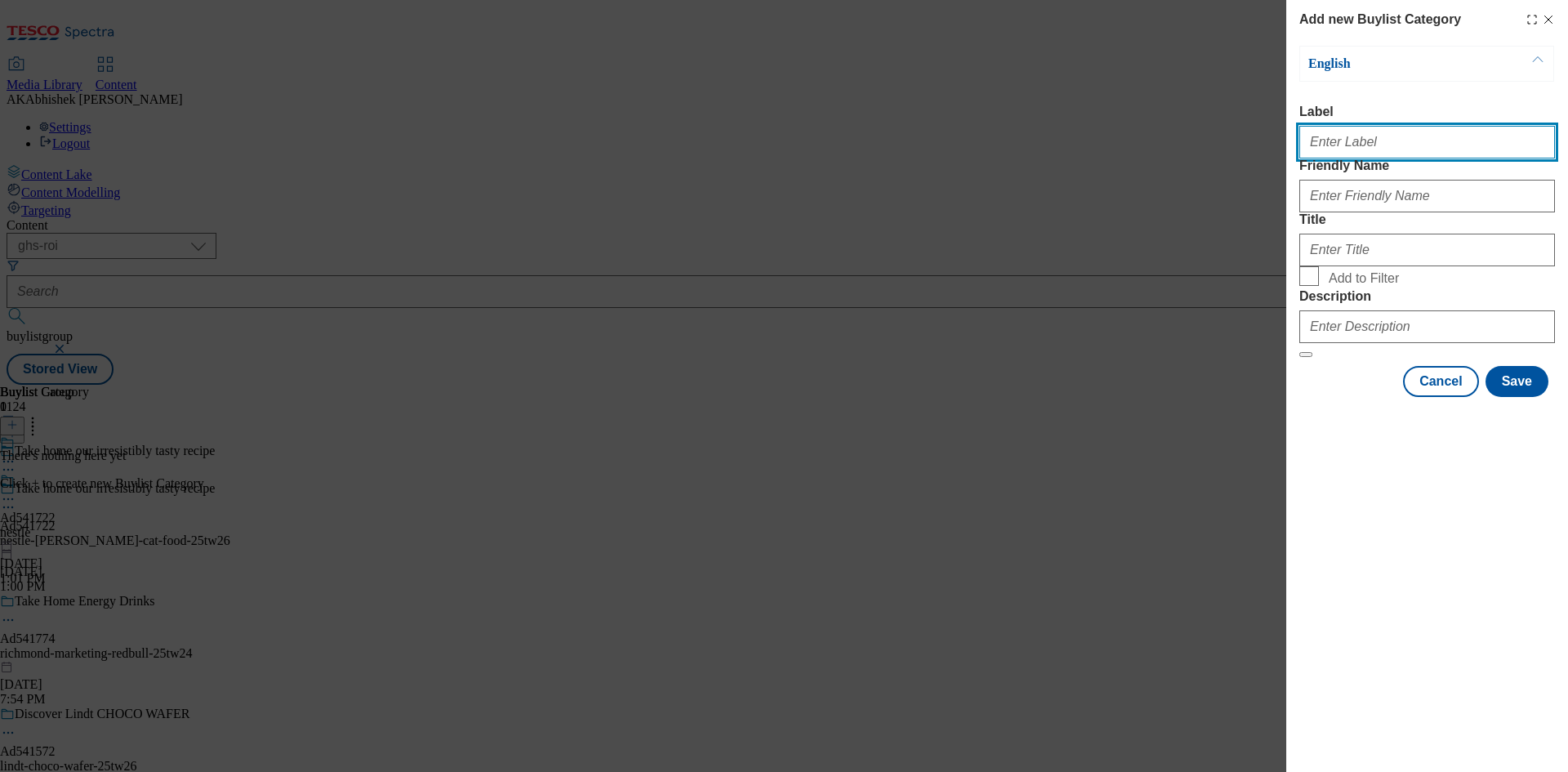
click at [1344, 154] on input "Label" at bounding box center [1427, 141] width 256 height 32
paste input "541722"
type input "Ad541722"
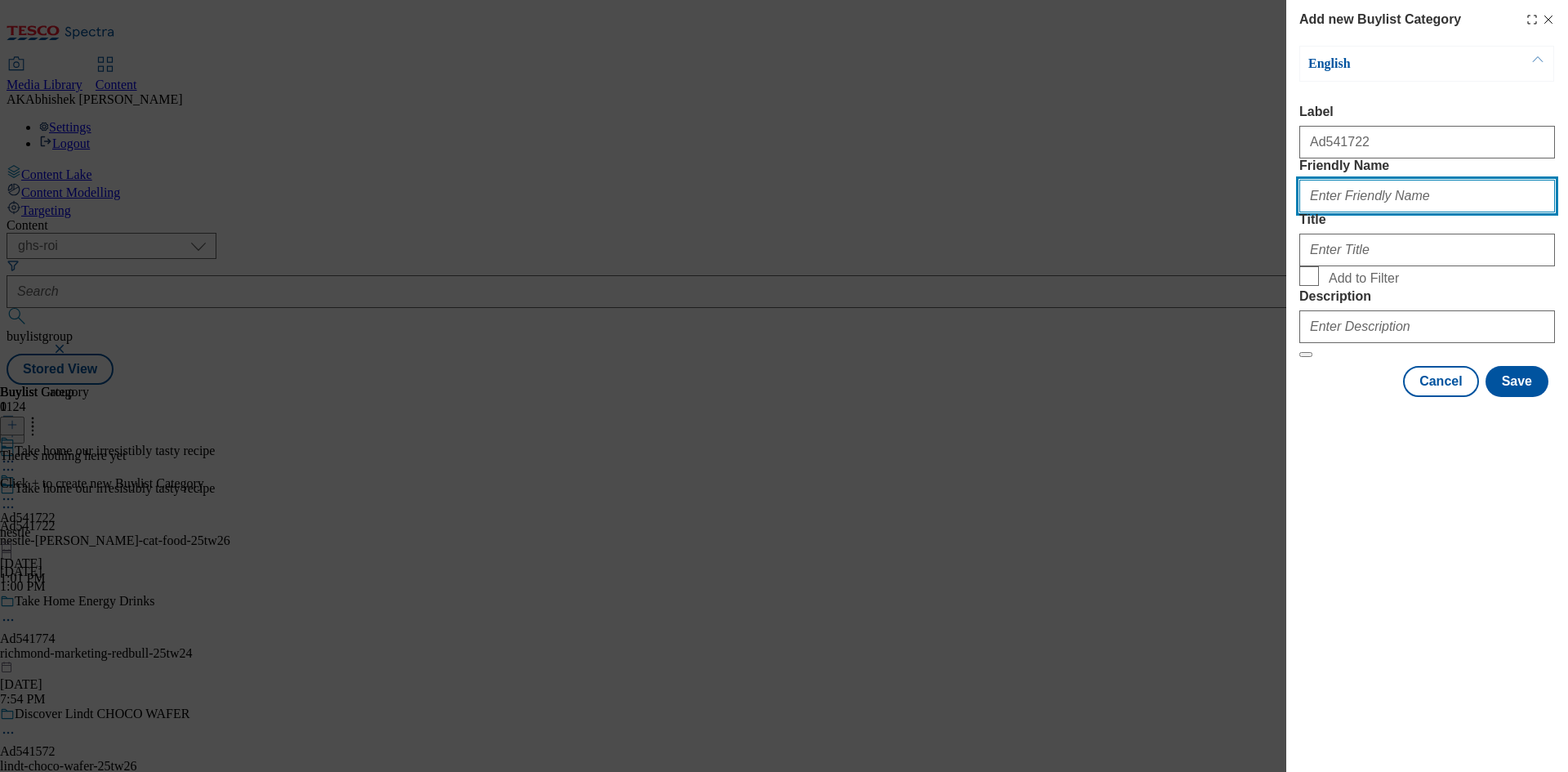
click at [1378, 213] on input "Friendly Name" at bounding box center [1427, 195] width 256 height 32
click at [1409, 213] on input "Friendly Name" at bounding box center [1427, 195] width 256 height 32
click at [1391, 213] on input "Friendly Name" at bounding box center [1427, 195] width 256 height 32
paste input "nestle-felix-cat-food"
type input "nestle-felix-cat-food"
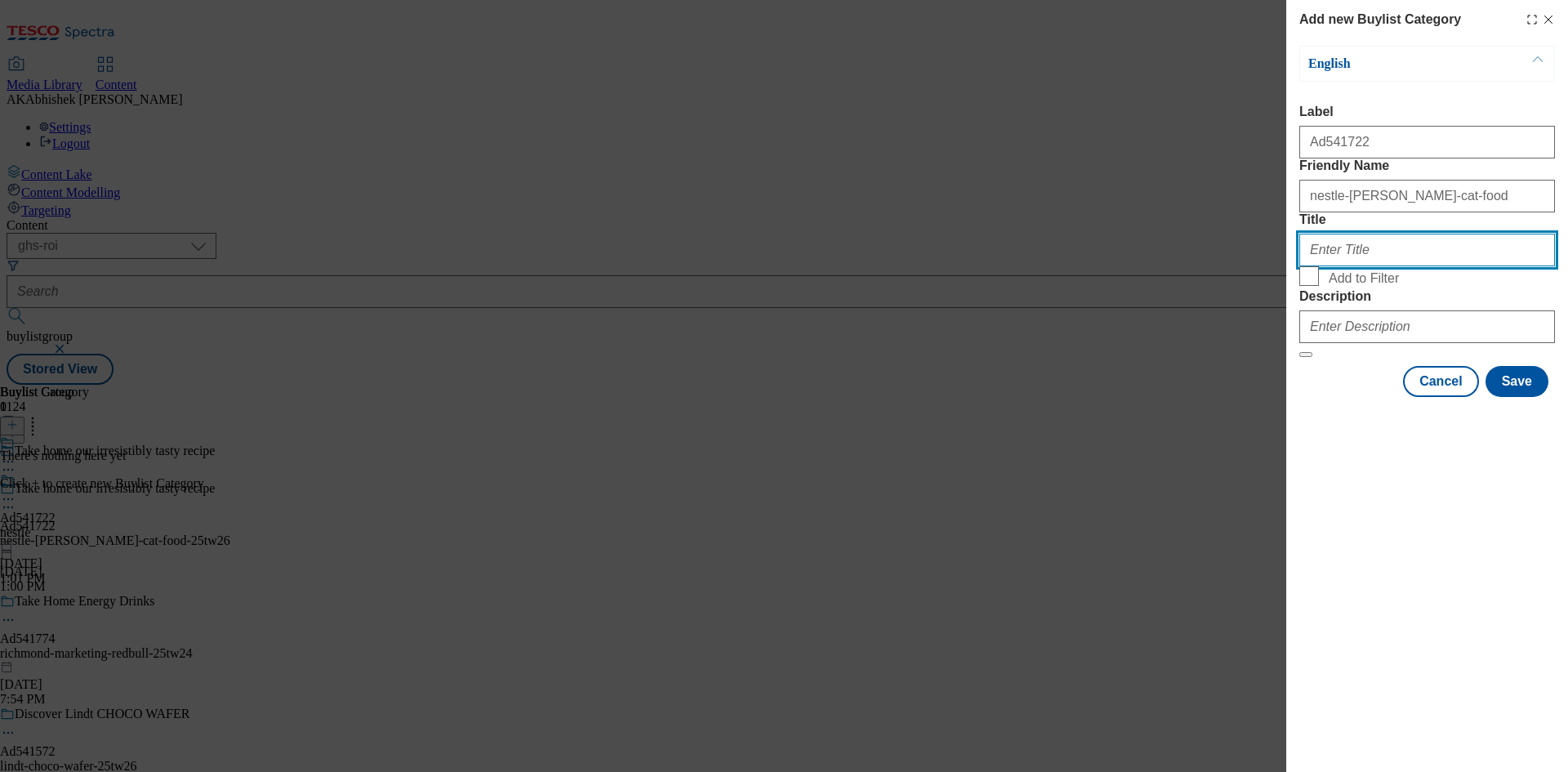
click at [1397, 267] on input "Title" at bounding box center [1427, 249] width 256 height 32
paste input "Nestlé ROI"
type input "Nestlé ROI"
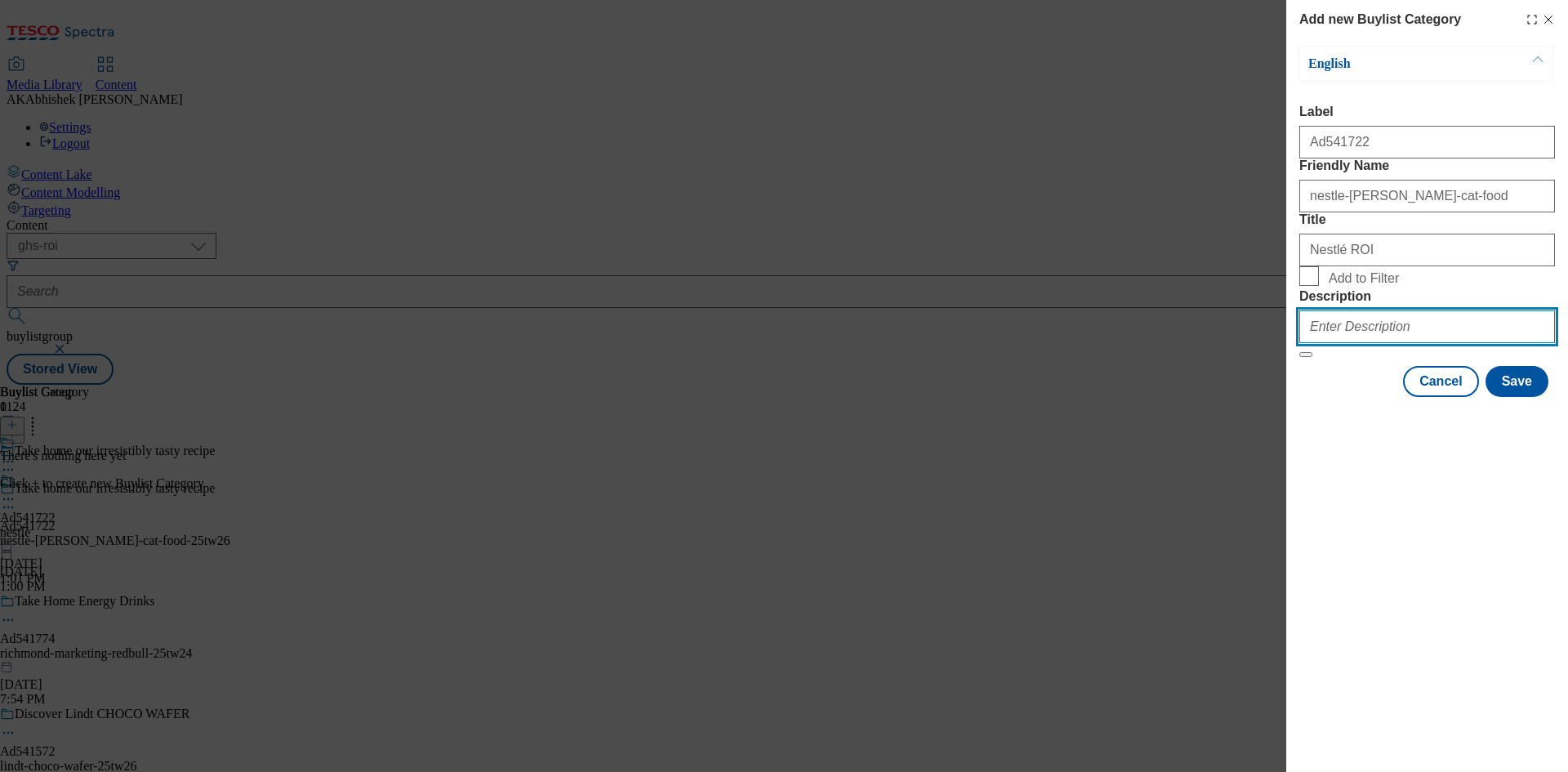
click at [1379, 343] on input "Description" at bounding box center [1427, 327] width 256 height 32
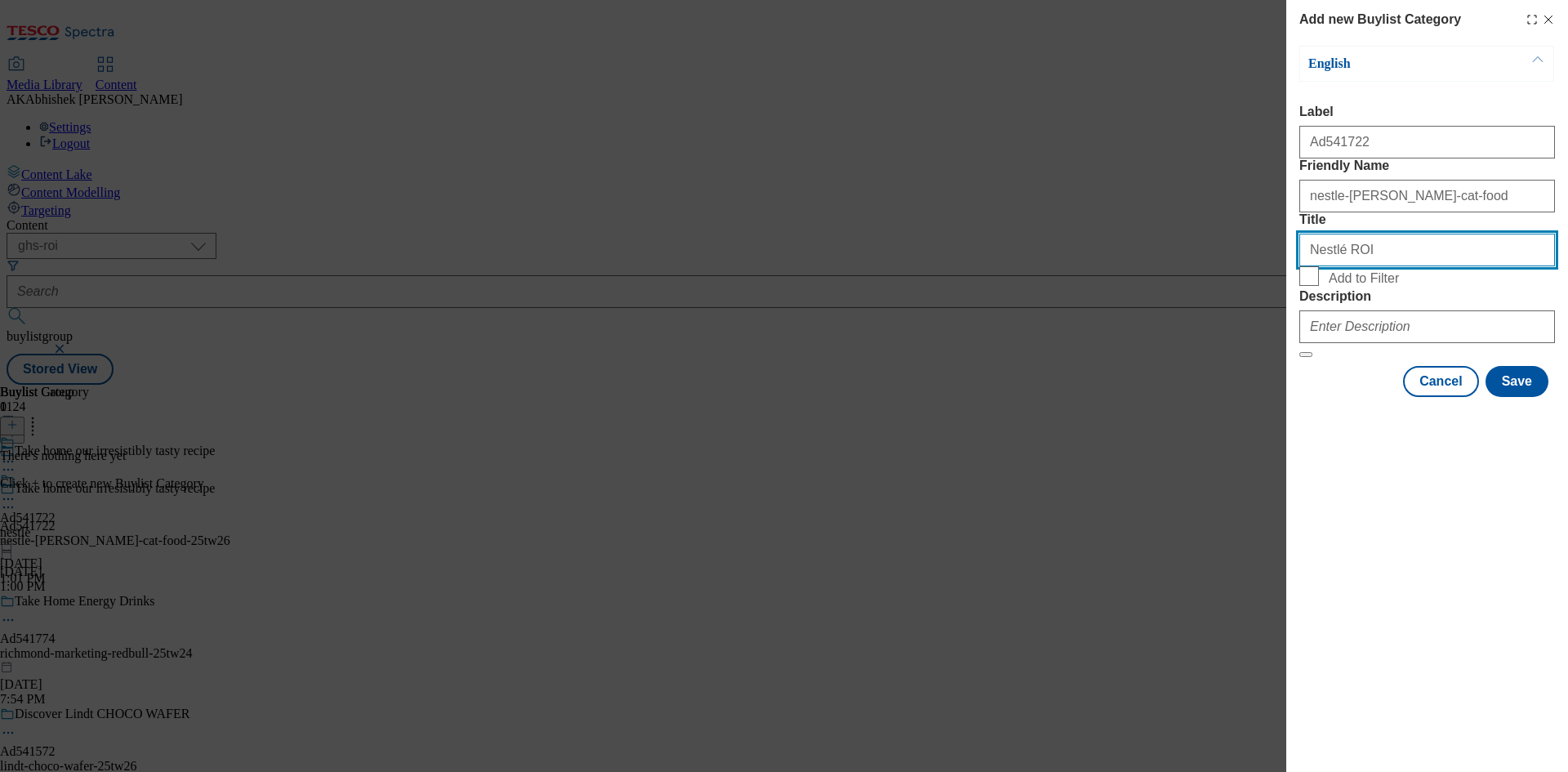
drag, startPoint x: 1311, startPoint y: 316, endPoint x: 1290, endPoint y: 317, distance: 21.0
click at [1290, 317] on div "Add new Buylist Category English Label Ad541722 Friendly Name nestle-felix-cat-…" at bounding box center [1427, 200] width 282 height 401
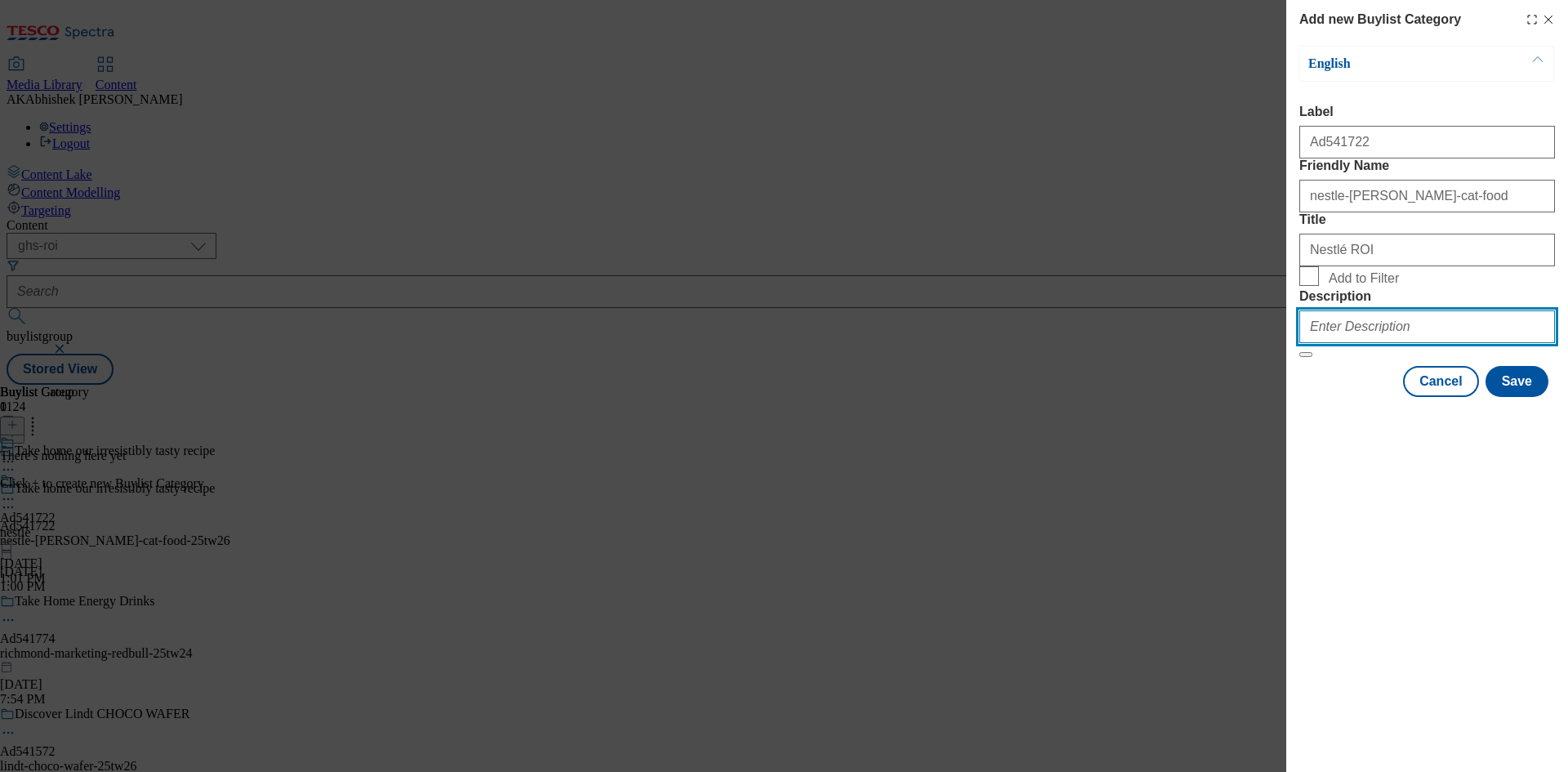
click at [1422, 343] on input "Description" at bounding box center [1427, 327] width 256 height 32
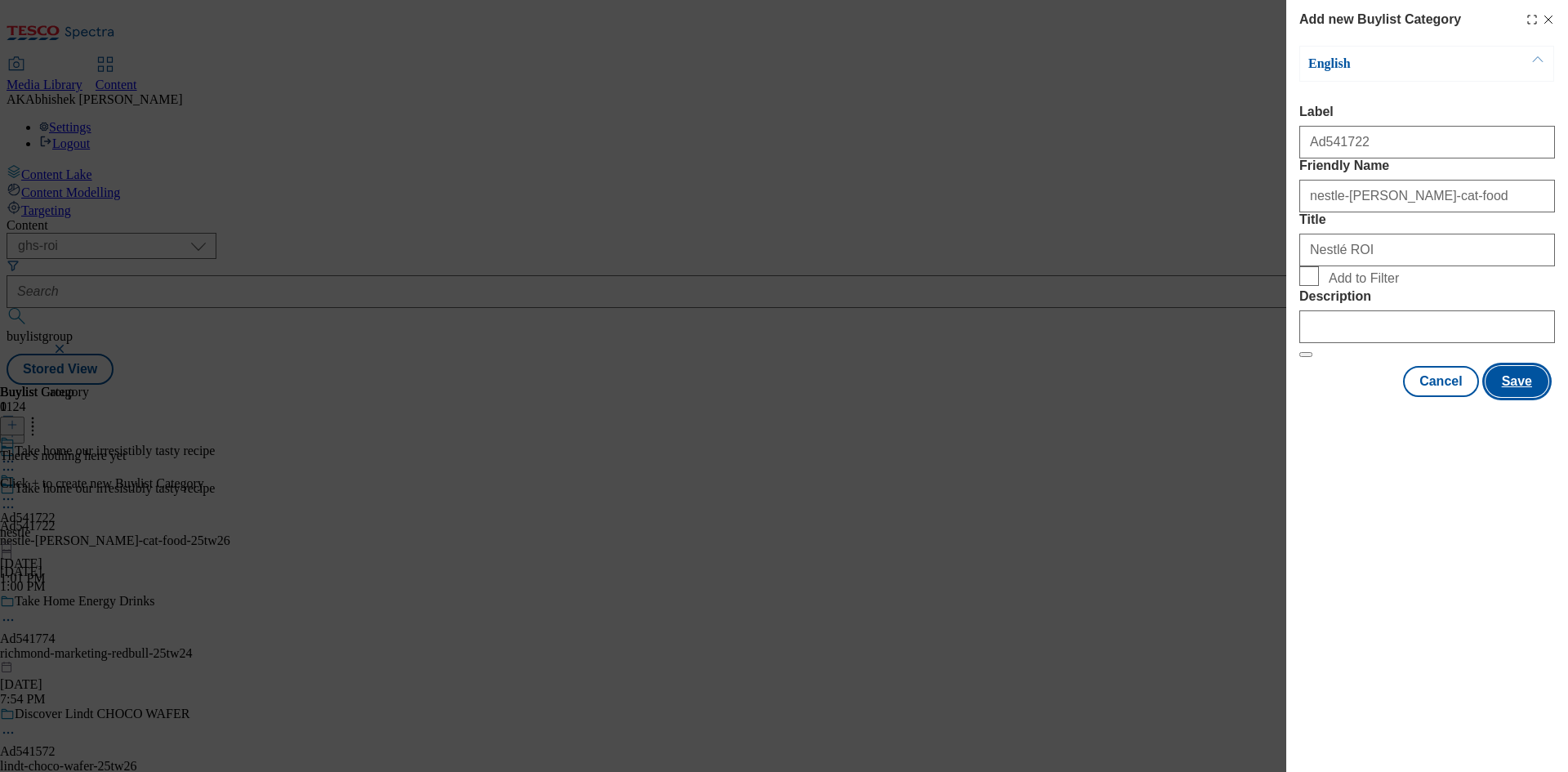
click at [1517, 397] on button "Save" at bounding box center [1517, 381] width 63 height 31
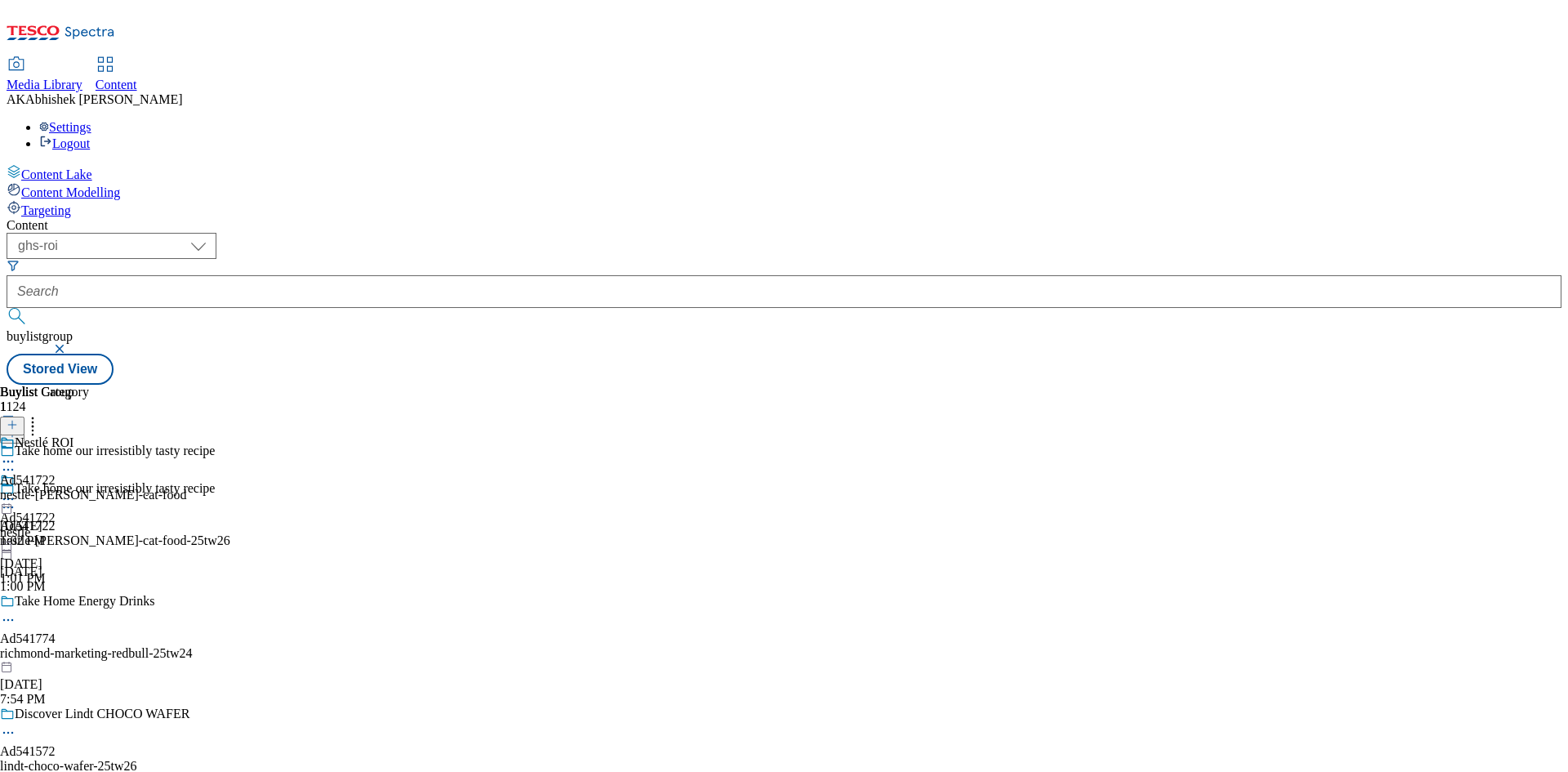
click at [186, 488] on div "nestle-felix-cat-food" at bounding box center [93, 495] width 186 height 15
click at [18, 419] on icon at bounding box center [12, 425] width 12 height 12
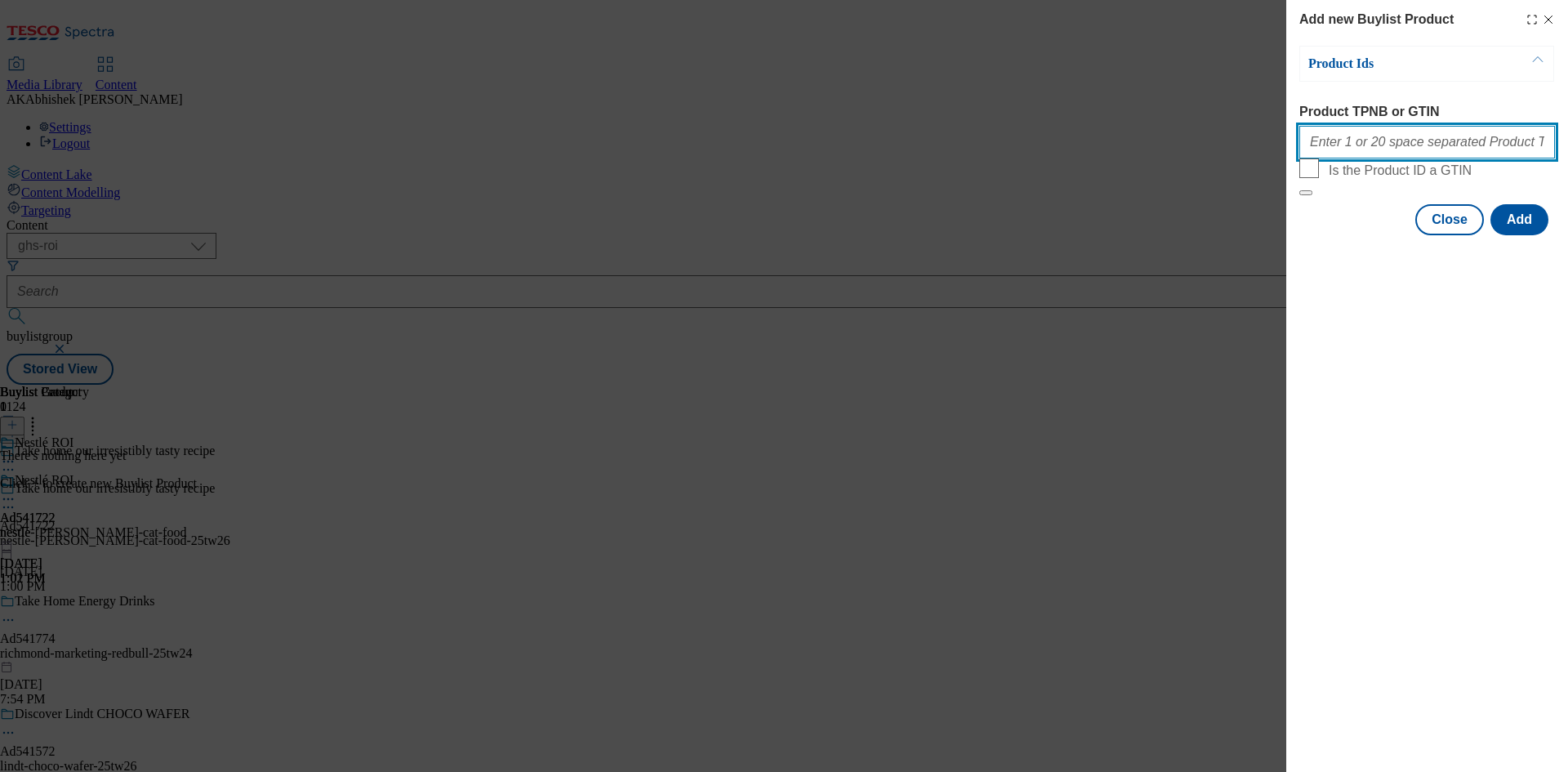
click at [1420, 153] on input "Product TPNB or GTIN" at bounding box center [1427, 141] width 256 height 32
paste input "82909984 82909961 83277064 87722430 83277162"
type input "82909984 82909961 83277064 87722430 83277162"
click at [1515, 235] on button "Add" at bounding box center [1519, 219] width 58 height 31
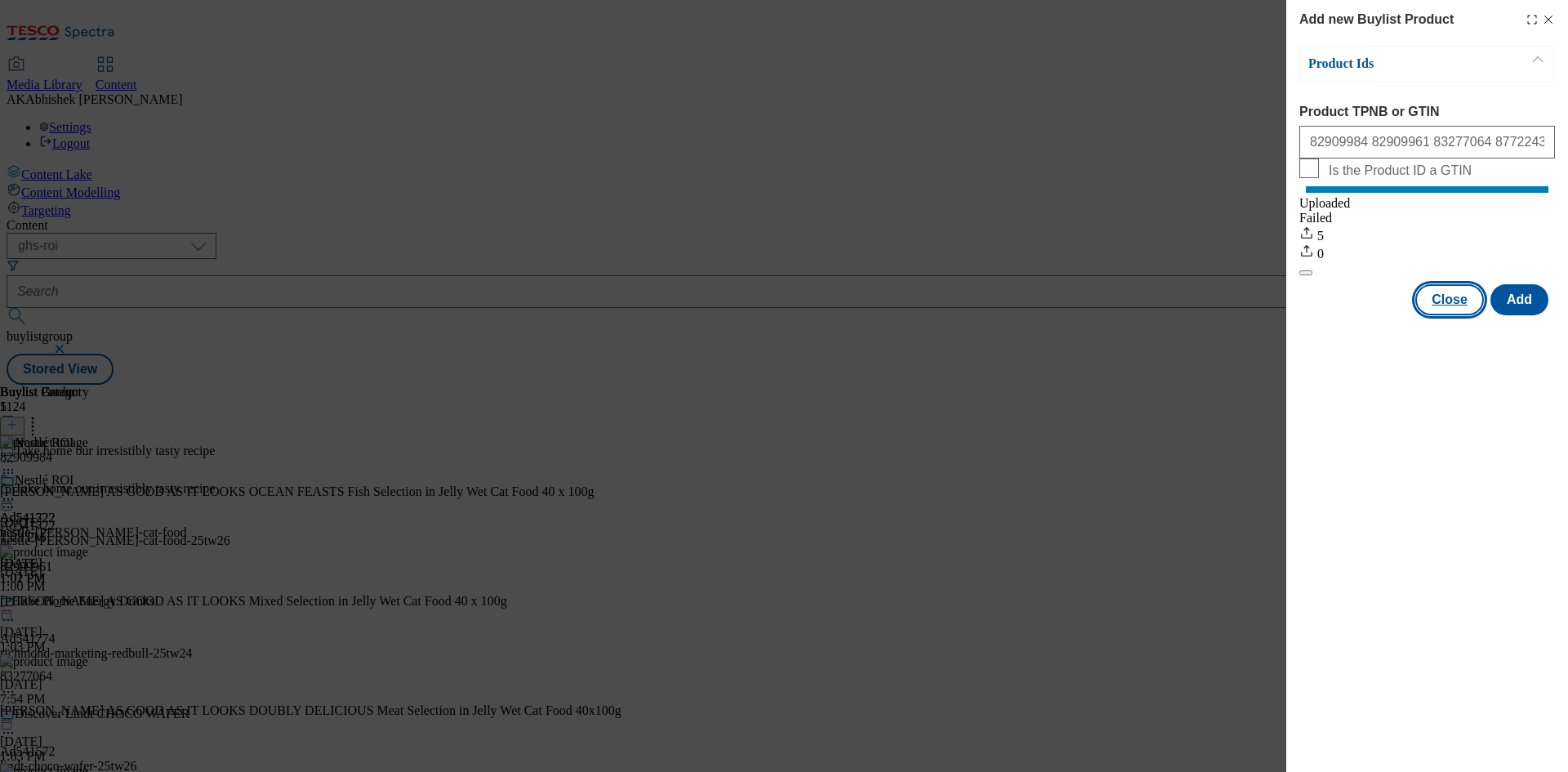
click at [1454, 315] on button "Close" at bounding box center [1449, 299] width 69 height 31
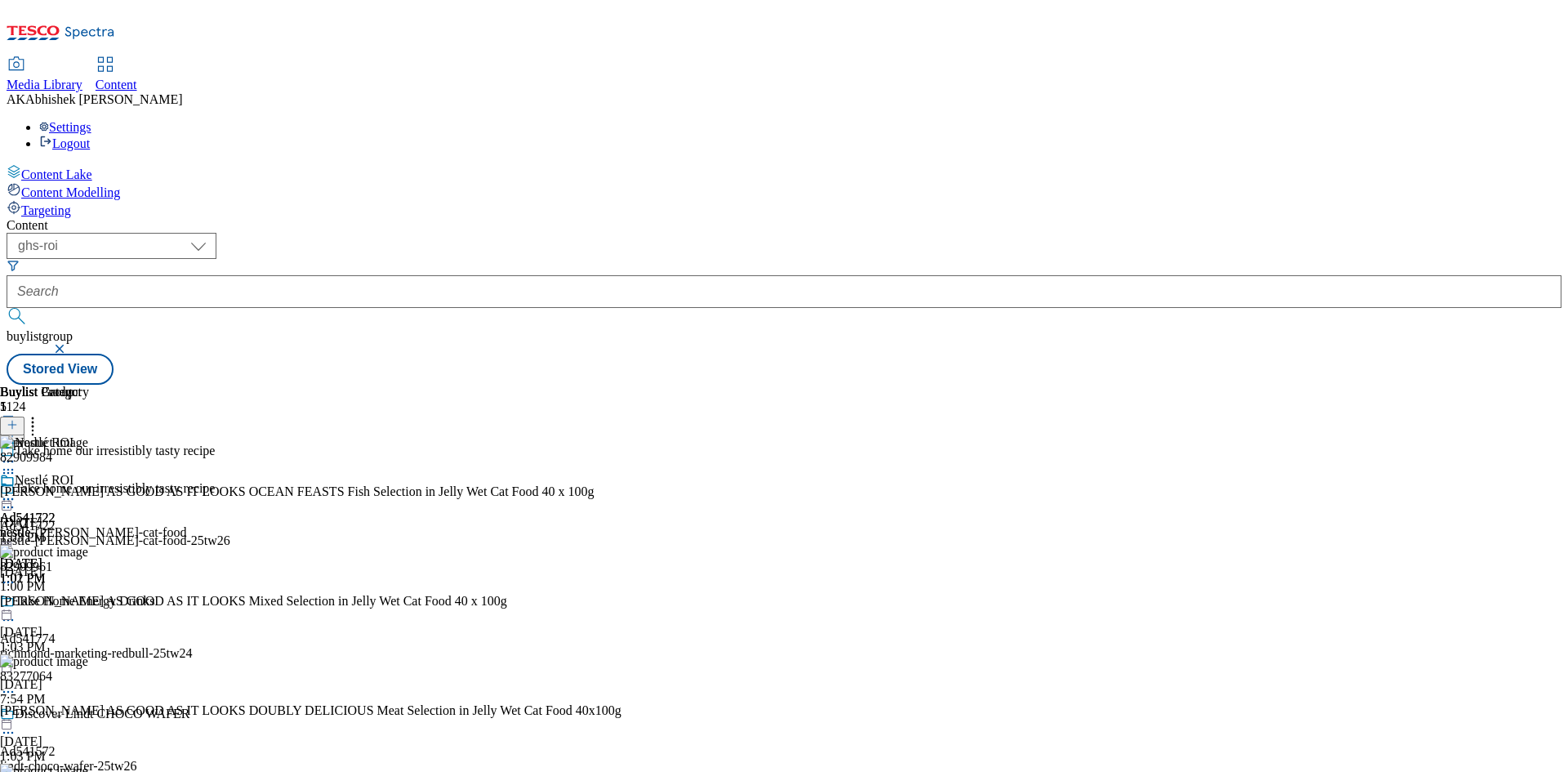
click at [17, 499] on icon at bounding box center [8, 508] width 17 height 17
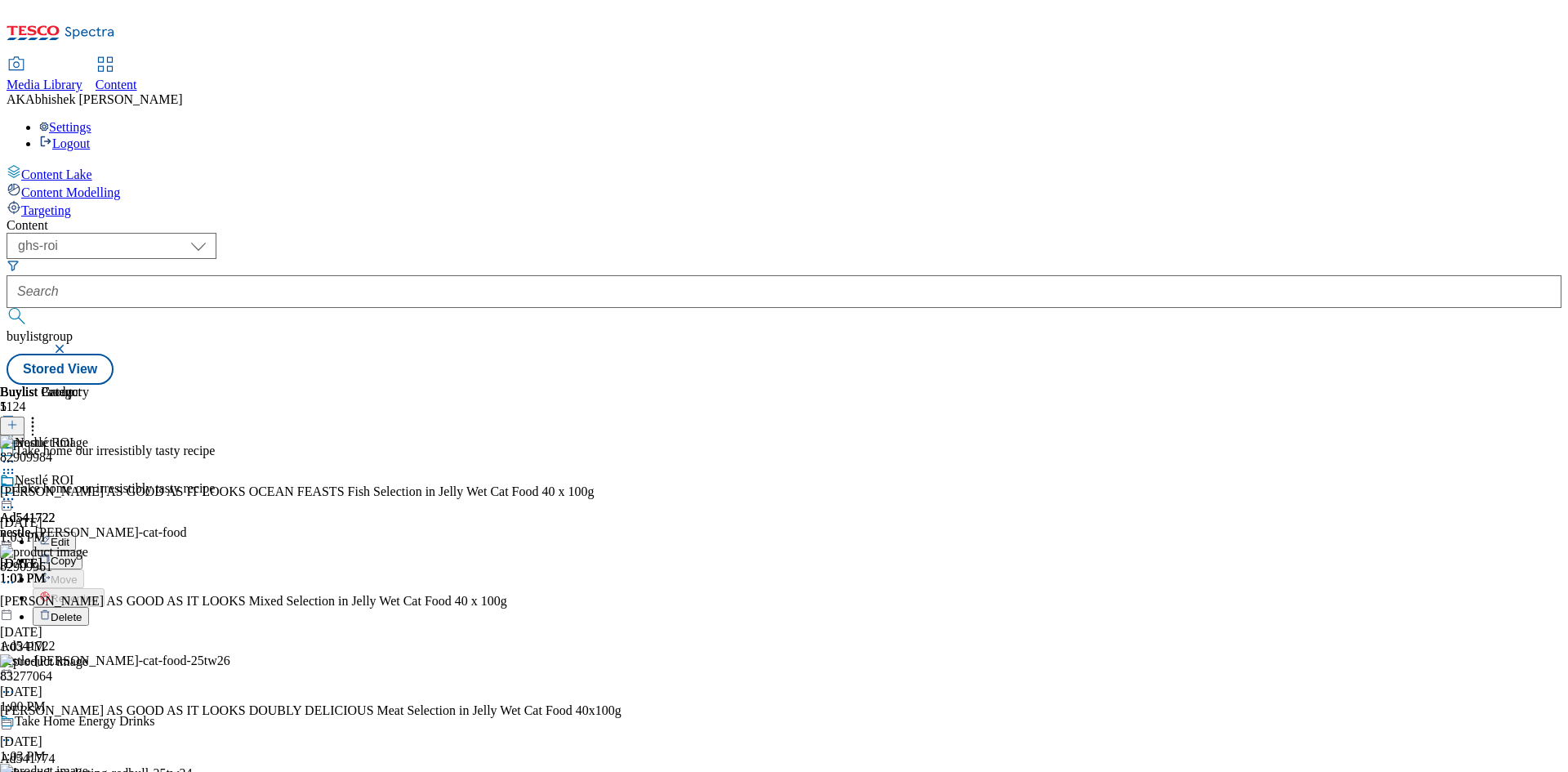
click at [70, 536] on span "Edit" at bounding box center [60, 542] width 19 height 12
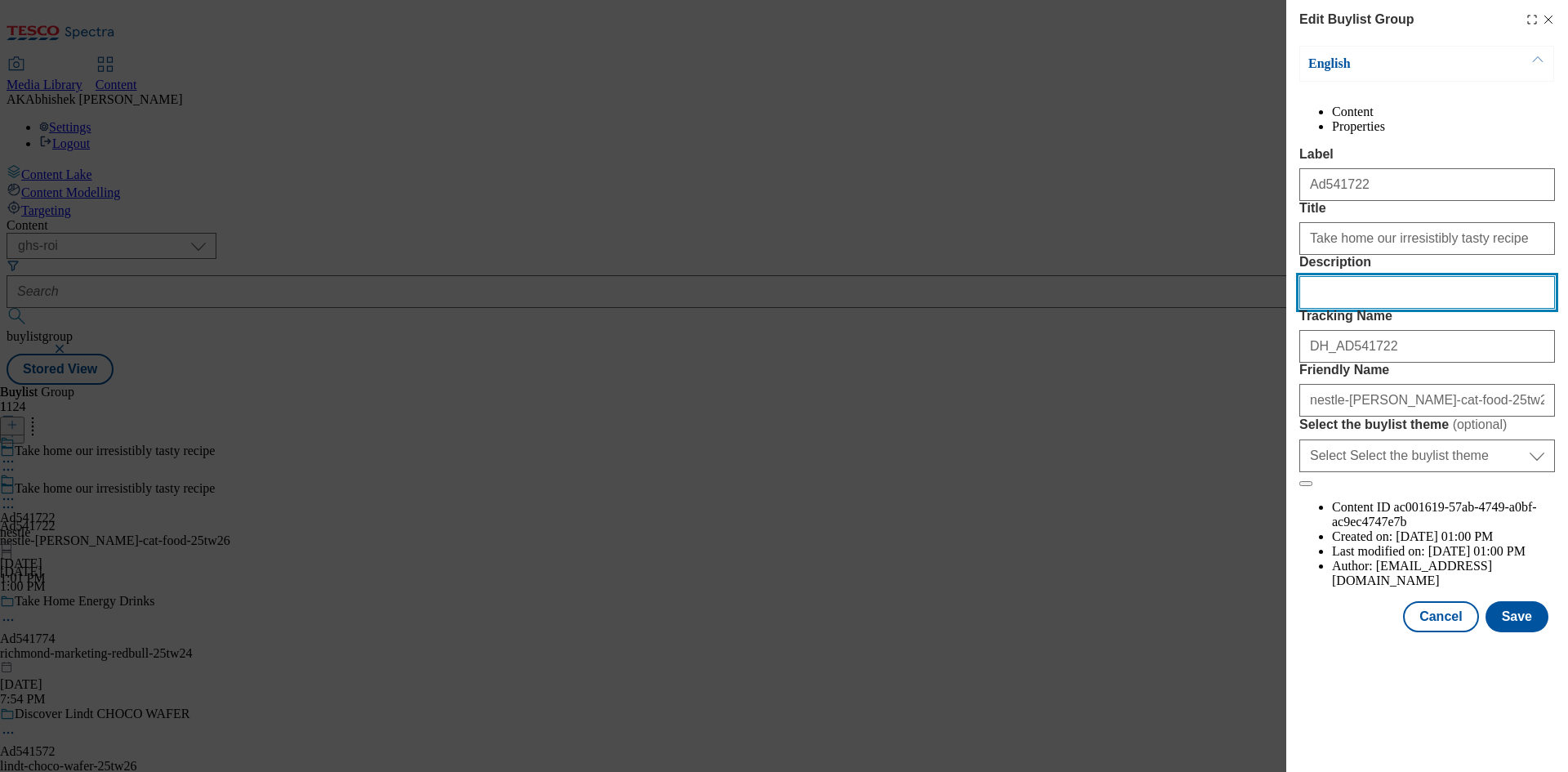
drag, startPoint x: 1412, startPoint y: 388, endPoint x: 1419, endPoint y: 394, distance: 9.2
click at [1412, 309] on input "Description" at bounding box center [1427, 292] width 256 height 32
paste input "FELIX AS GOOD AS IT LOOKS OCEAN FEASTS Fish Selection in Jelly Wet Cat Food 40 …"
type input "FELIX AS GOOD AS IT LOOKS OCEAN FEASTS Fish Selection in Jelly Wet Cat Food 40 …"
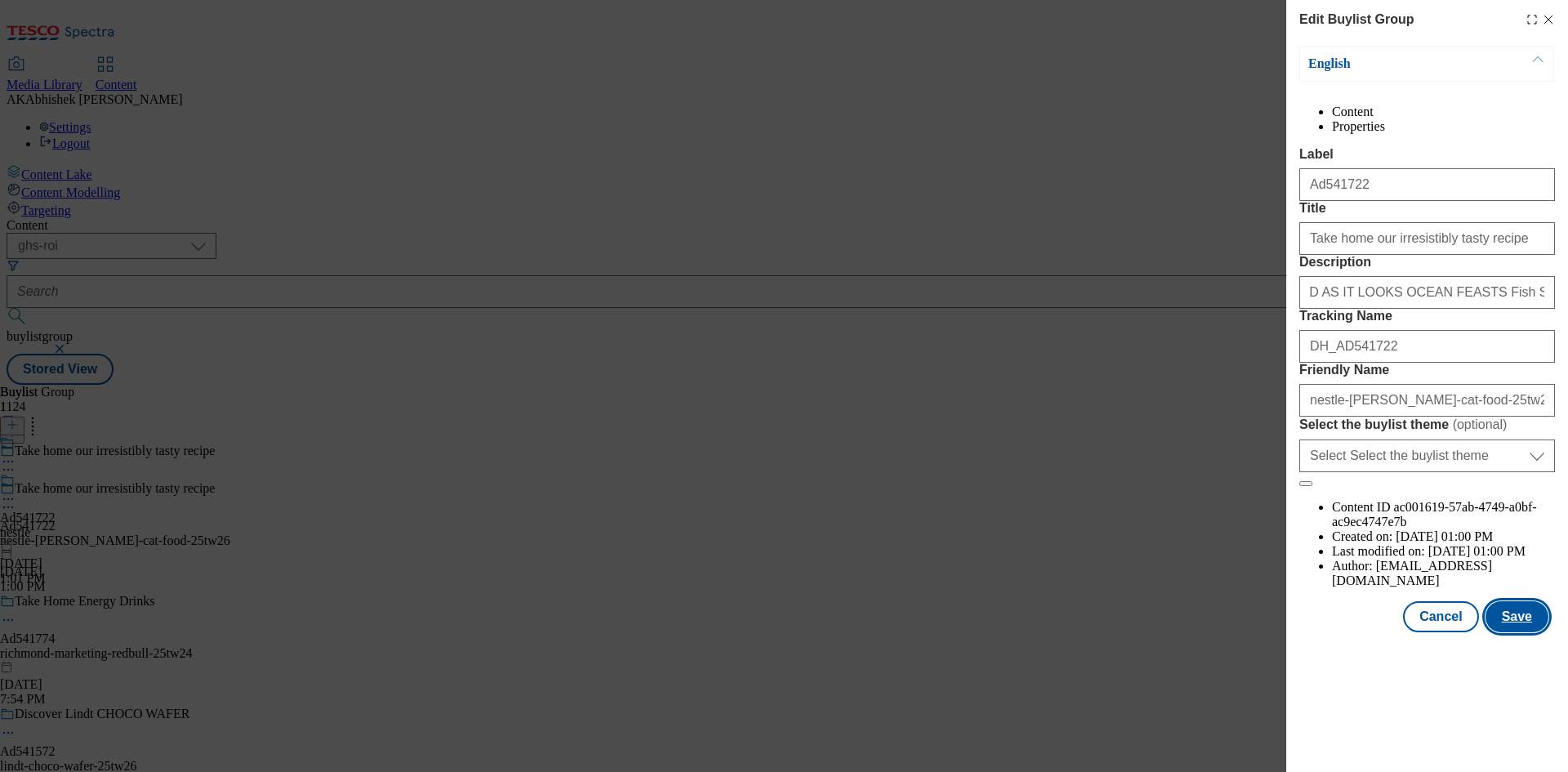
click at [1521, 632] on button "Save" at bounding box center [1517, 617] width 63 height 31
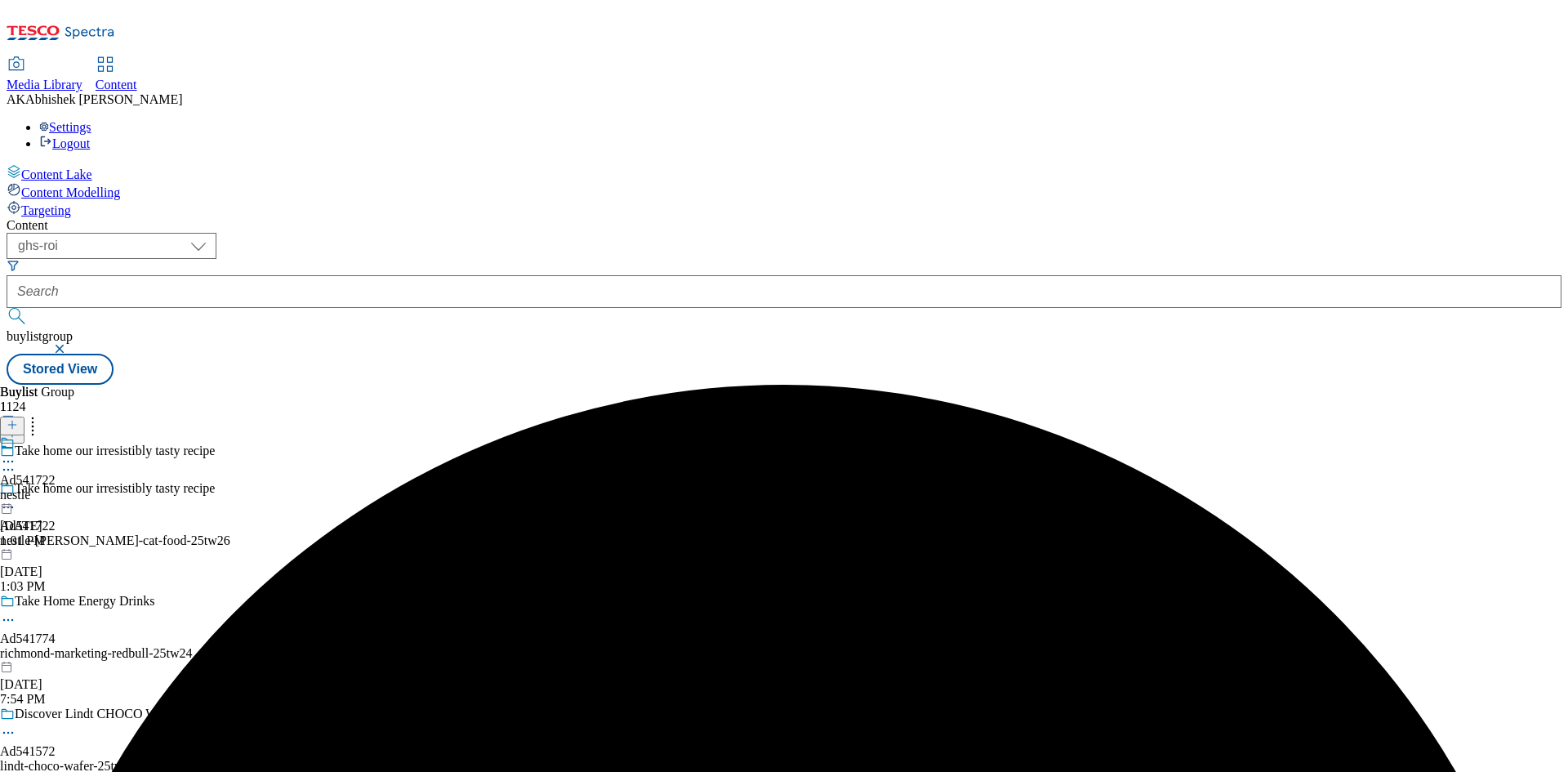
click at [17, 454] on icon at bounding box center [8, 462] width 17 height 17
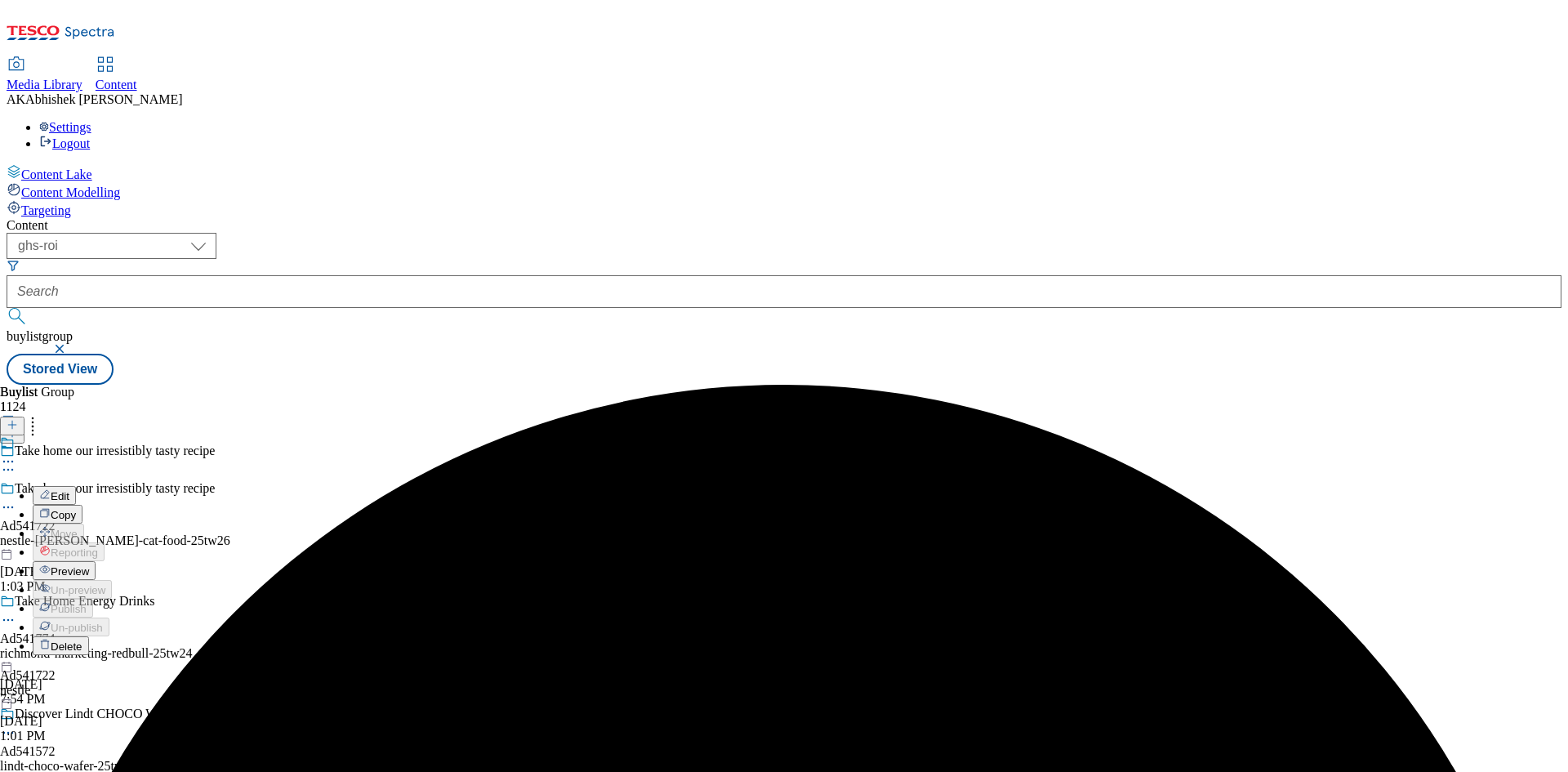
click at [70, 490] on span "Edit" at bounding box center [60, 496] width 19 height 12
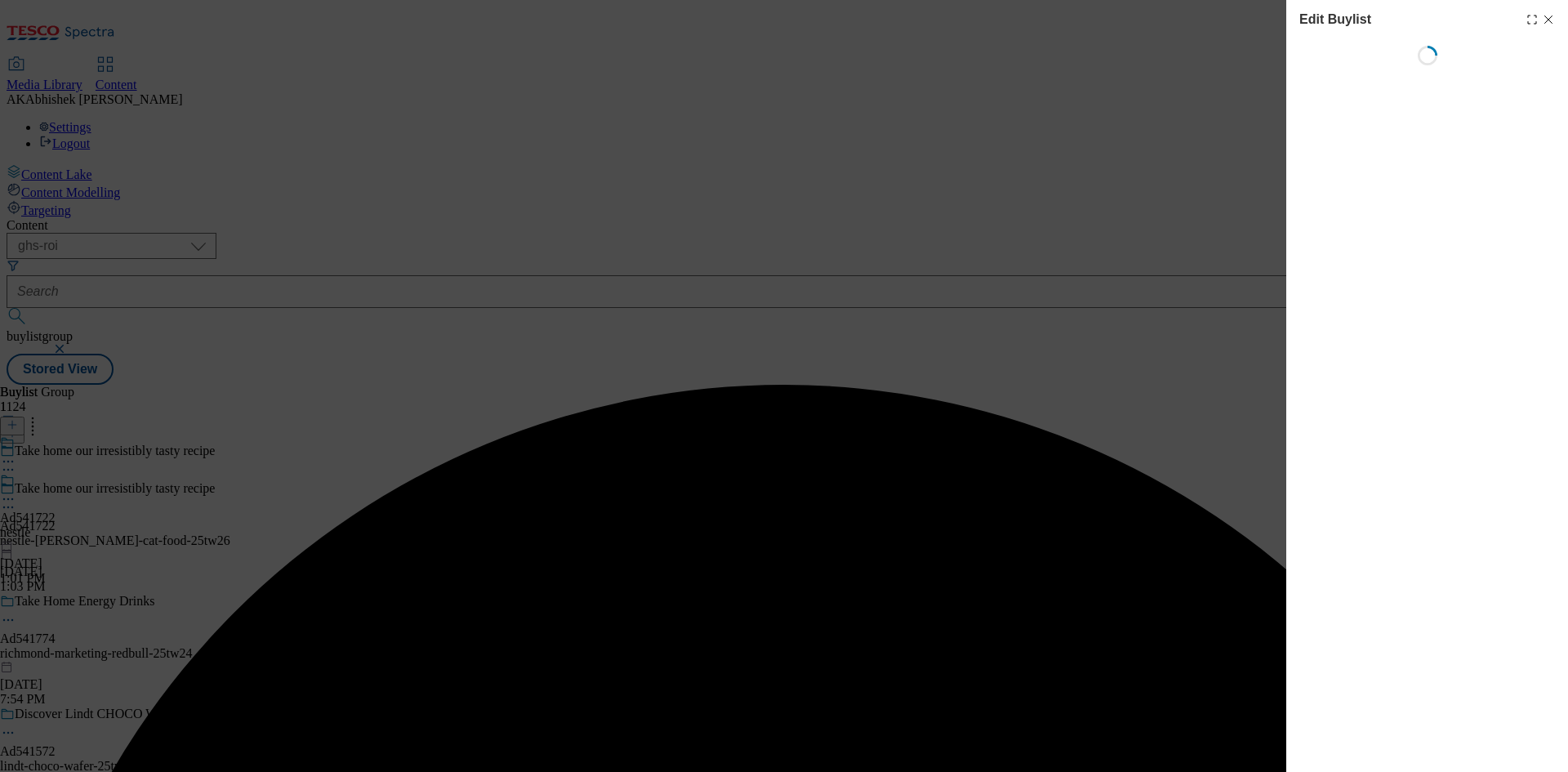
select select "tactical"
select select "supplier funded short term 1-3 weeks"
select select "dunnhumby"
select select "Banner"
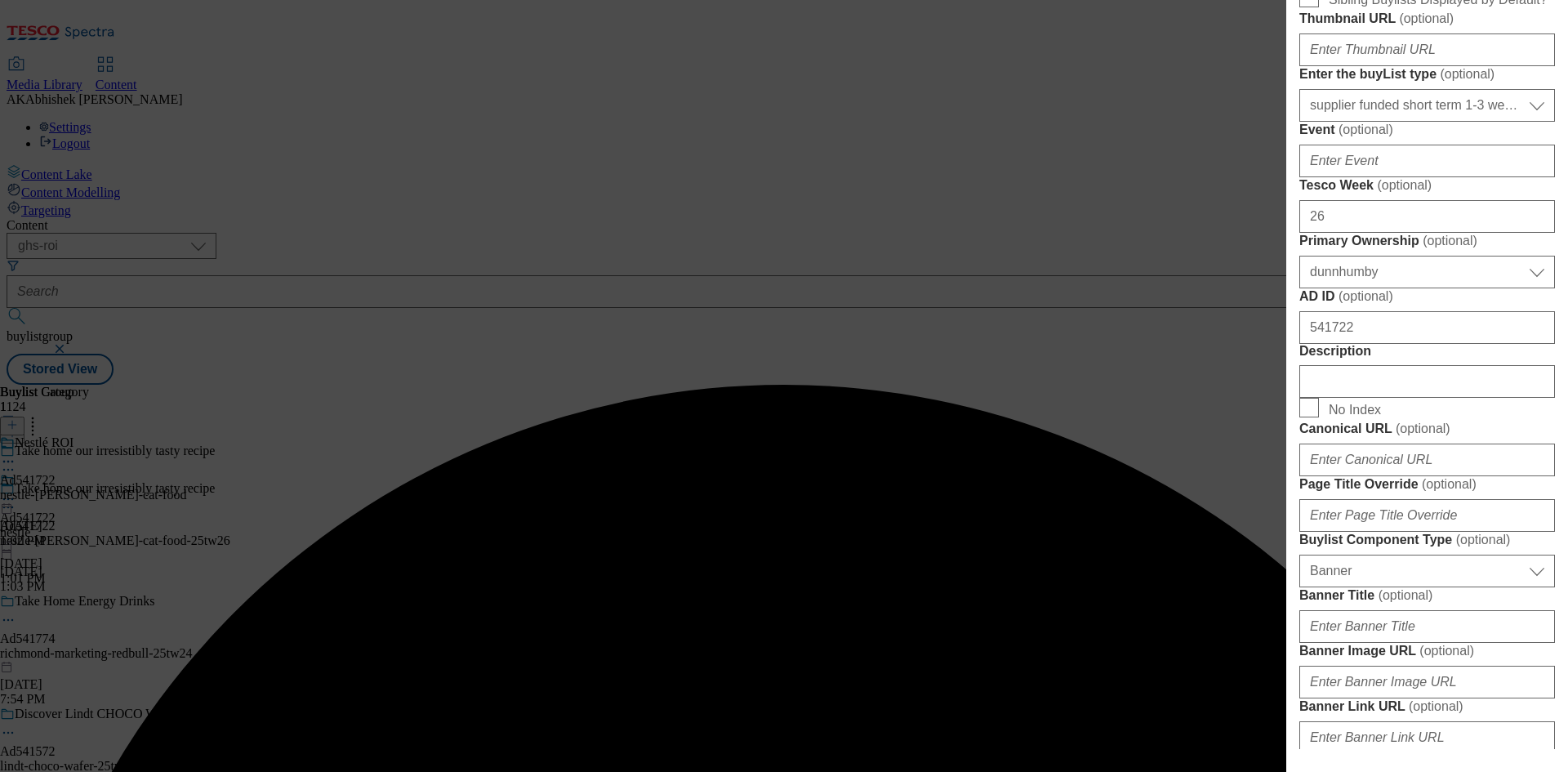
scroll to position [654, 0]
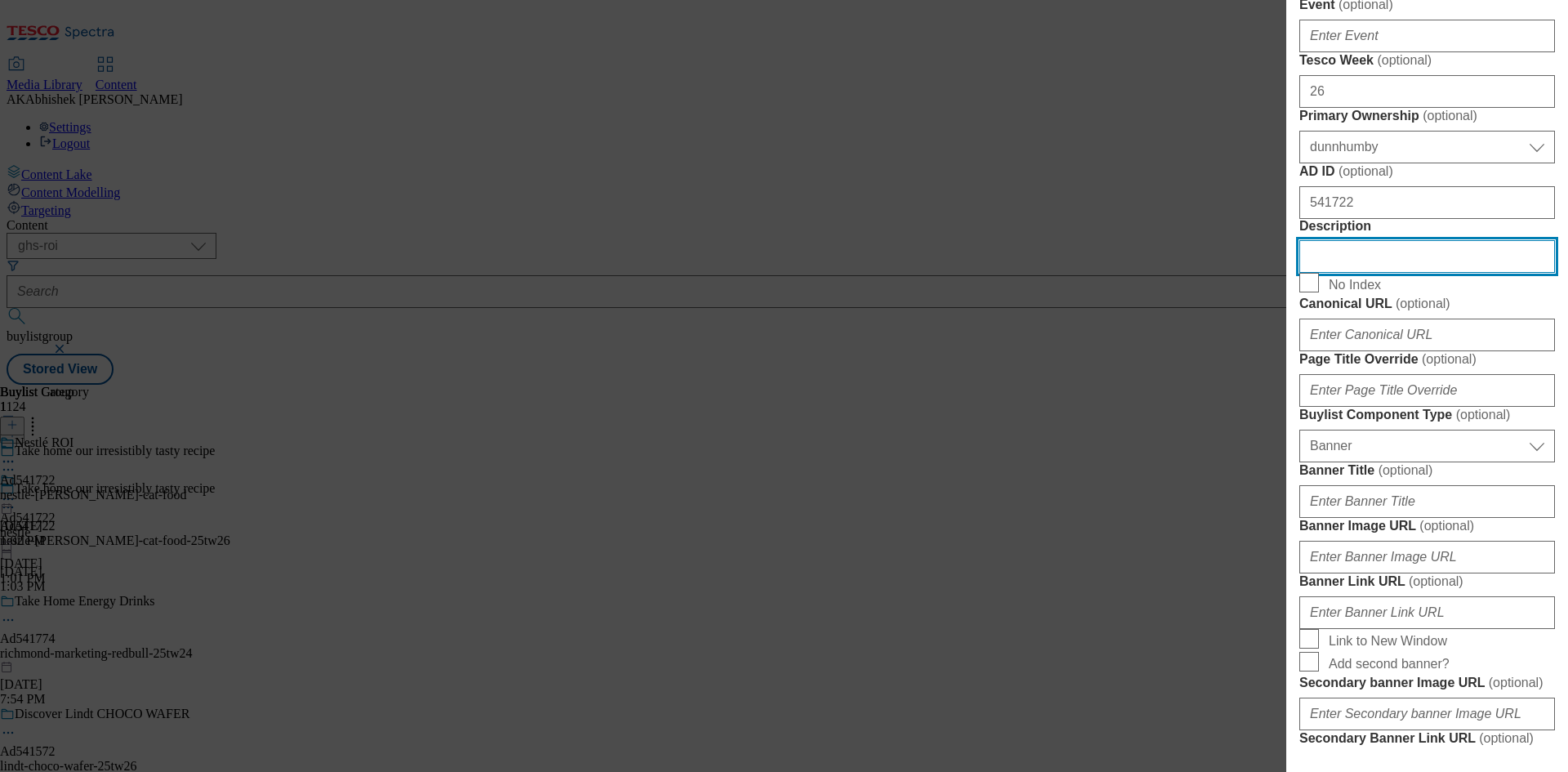
click at [1391, 273] on input "Description" at bounding box center [1427, 256] width 256 height 32
paste input "FELIX AS GOOD AS IT LOOKS OCEAN FEASTS Fish Selection in Jelly Wet Cat Food 40 …"
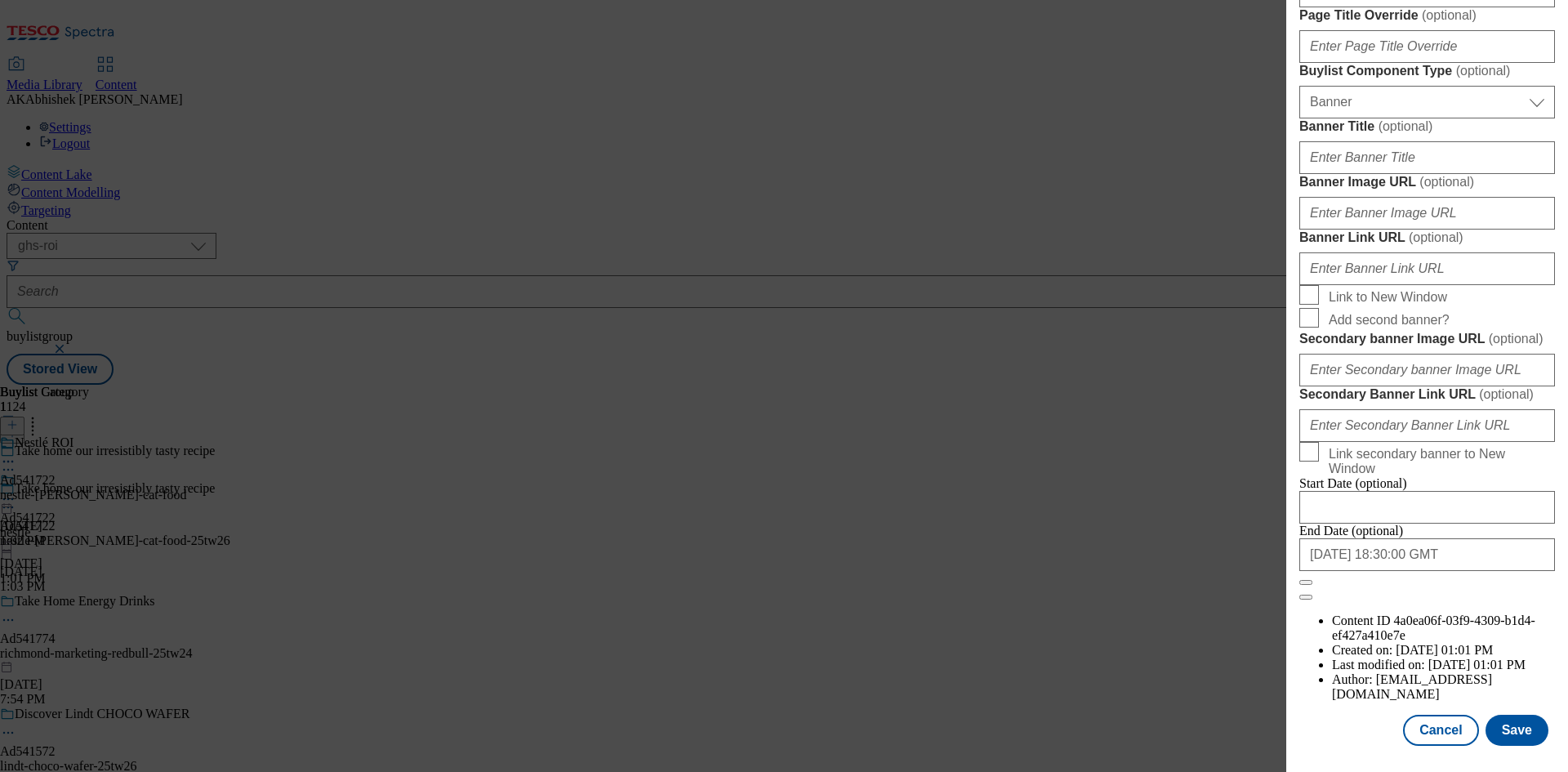
scroll to position [1605, 0]
type input "FELIX AS GOOD AS IT LOOKS OCEAN FEASTS Fish Selection in Jelly Wet Cat Food 40 …"
click at [1504, 720] on button "Save" at bounding box center [1517, 730] width 63 height 31
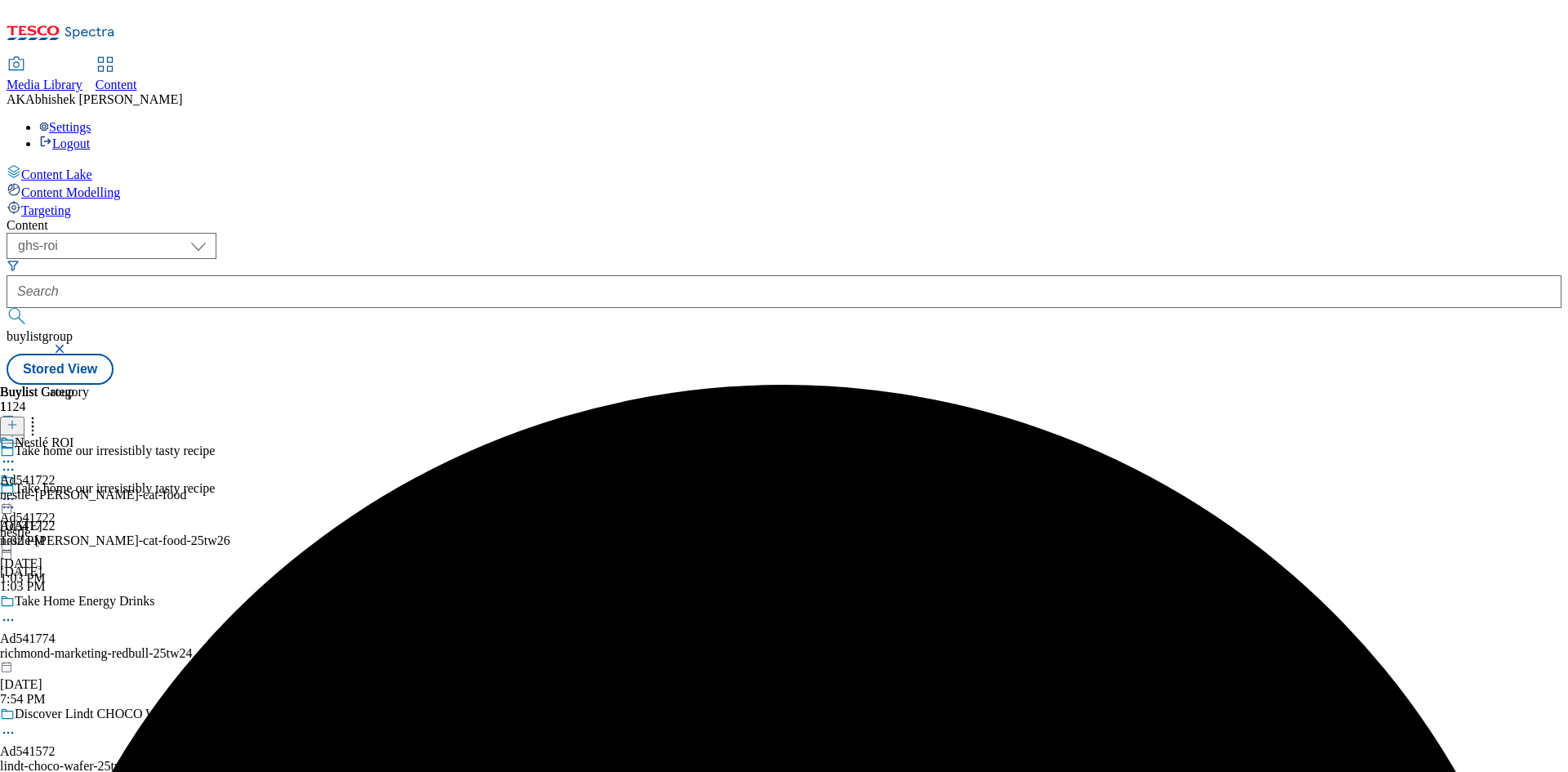
click at [17, 454] on icon at bounding box center [8, 462] width 17 height 17
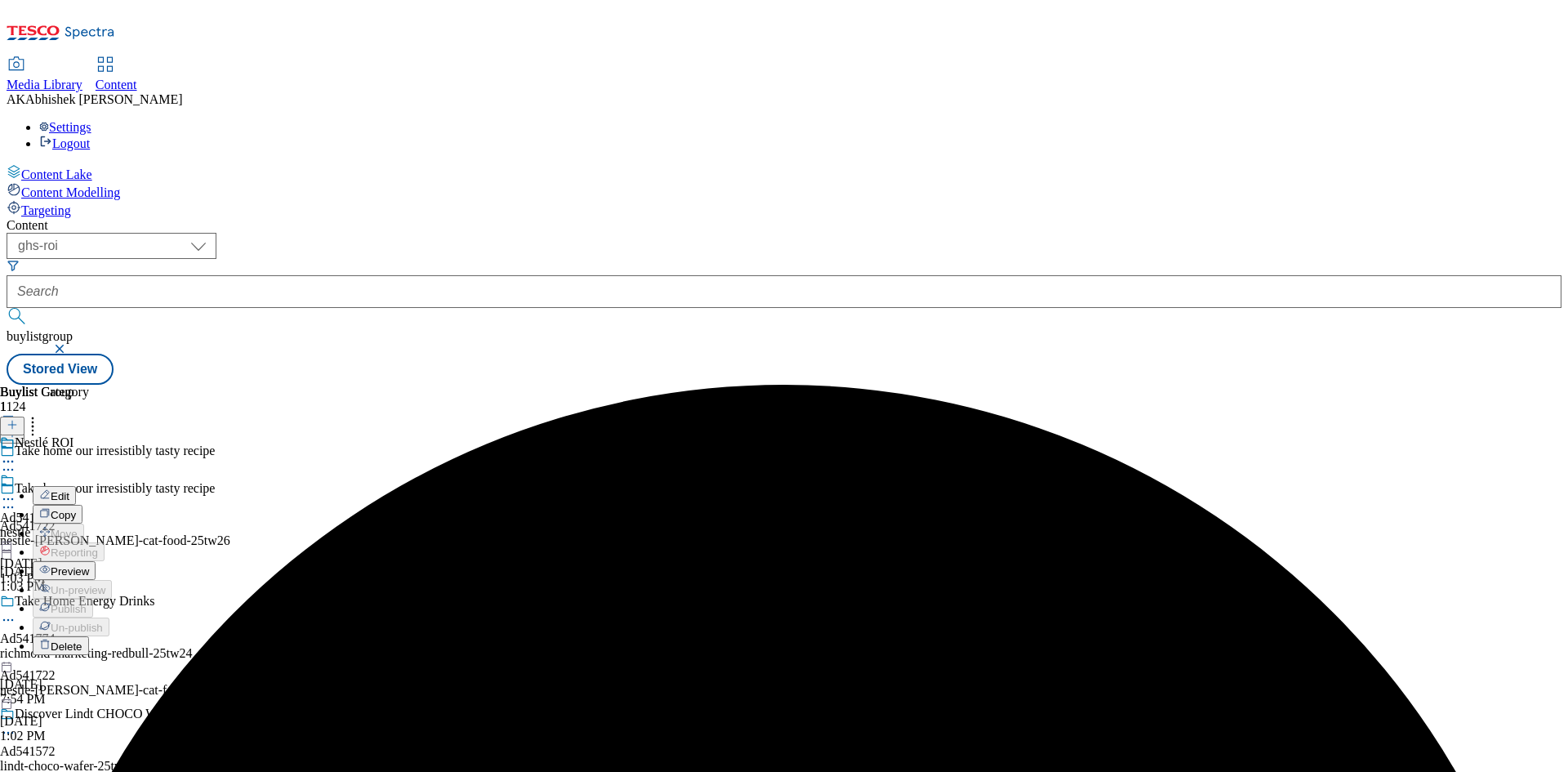
click at [76, 486] on button "Edit" at bounding box center [54, 495] width 43 height 19
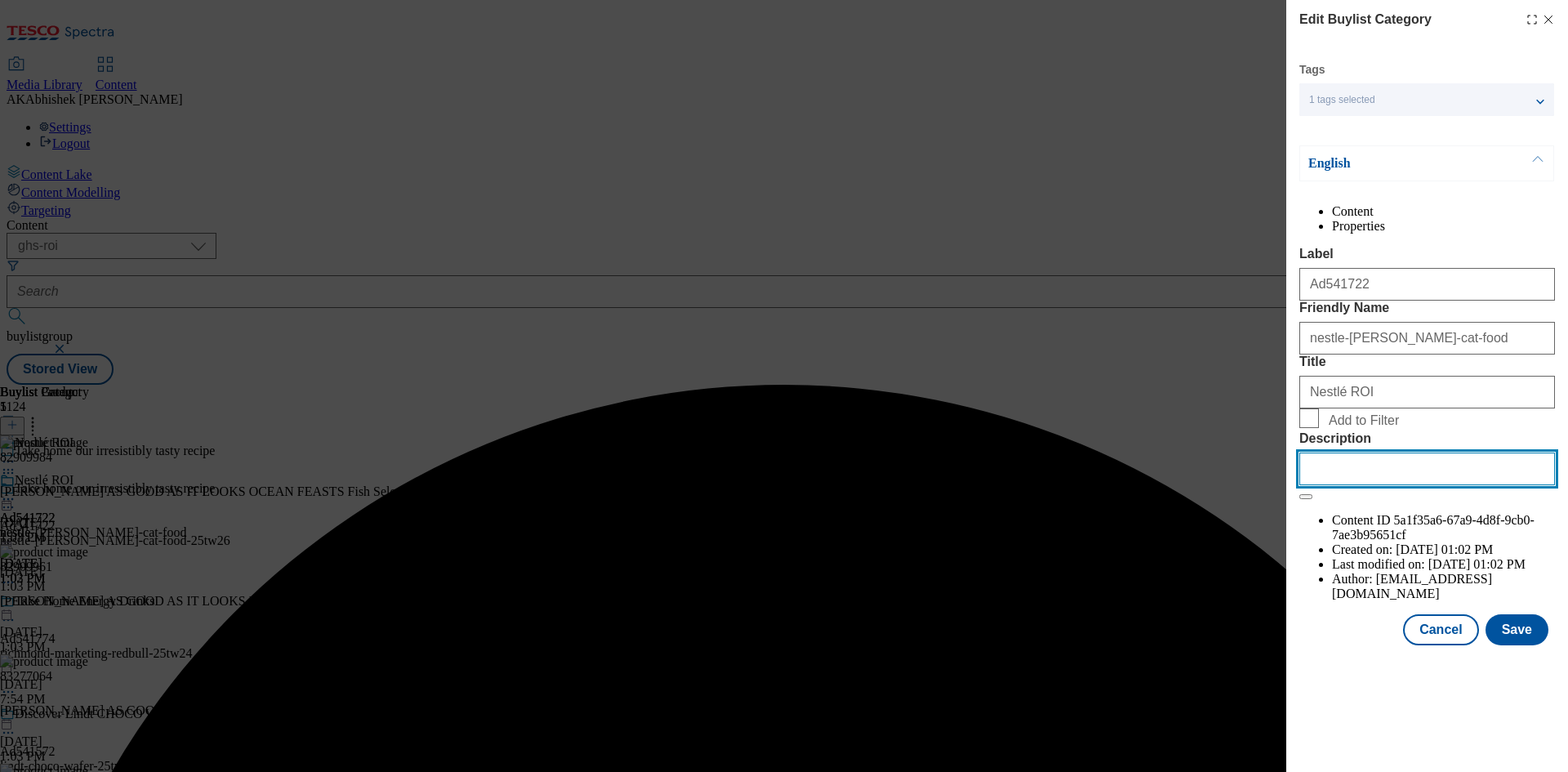
click at [1426, 485] on input "Description" at bounding box center [1427, 469] width 256 height 32
paste input "FELIX AS GOOD AS IT LOOKS OCEAN FEASTS Fish Selection in Jelly Wet Cat Food 40 …"
type input "FELIX AS GOOD AS IT LOOKS OCEAN FEASTS Fish Selection in Jelly Wet Cat Food 40 …"
click at [1519, 646] on button "Save" at bounding box center [1517, 629] width 63 height 31
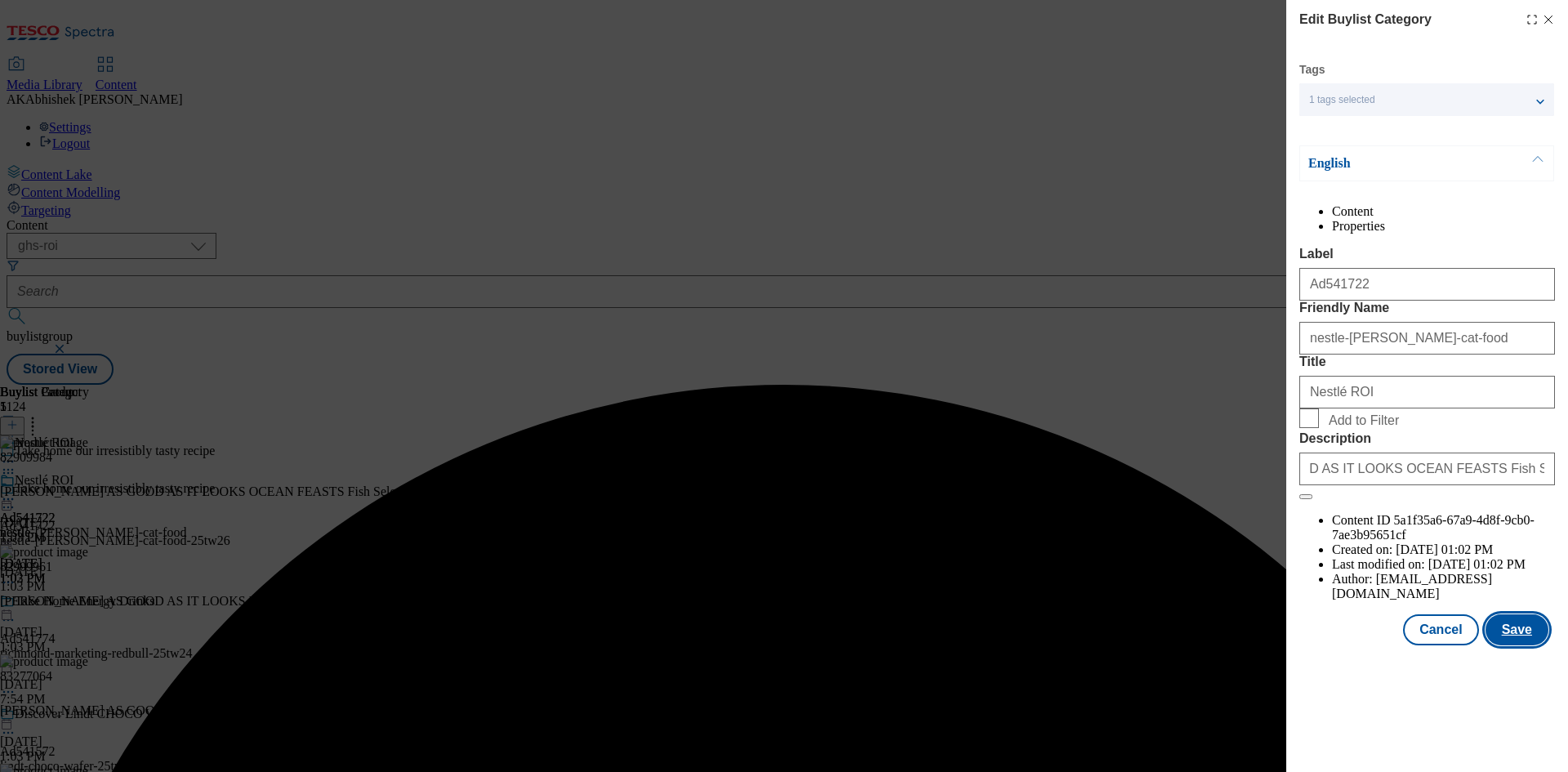
scroll to position [0, 0]
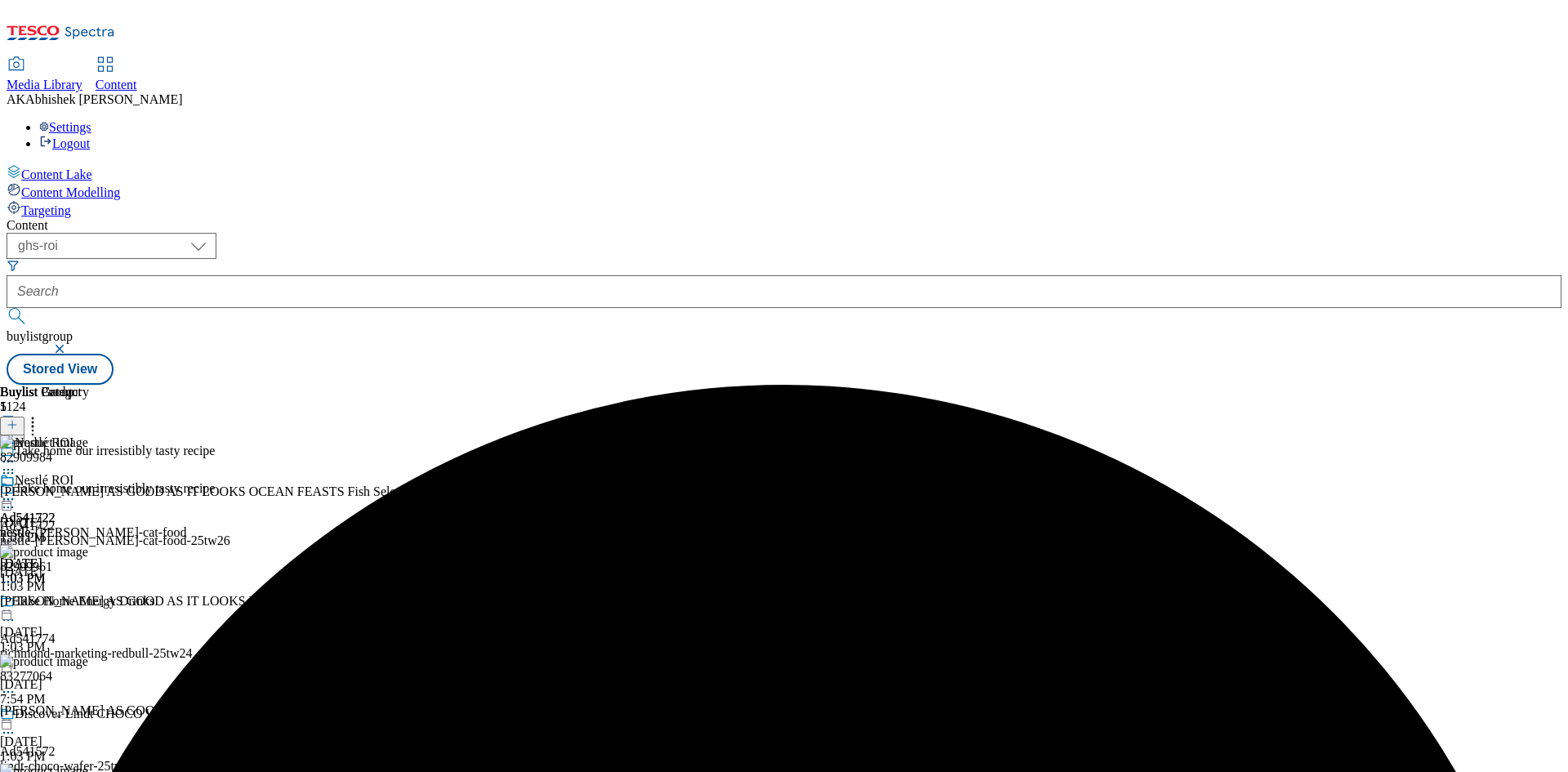
click at [17, 491] on icon at bounding box center [8, 499] width 17 height 17
click at [89, 603] on span "Preview" at bounding box center [70, 609] width 38 height 12
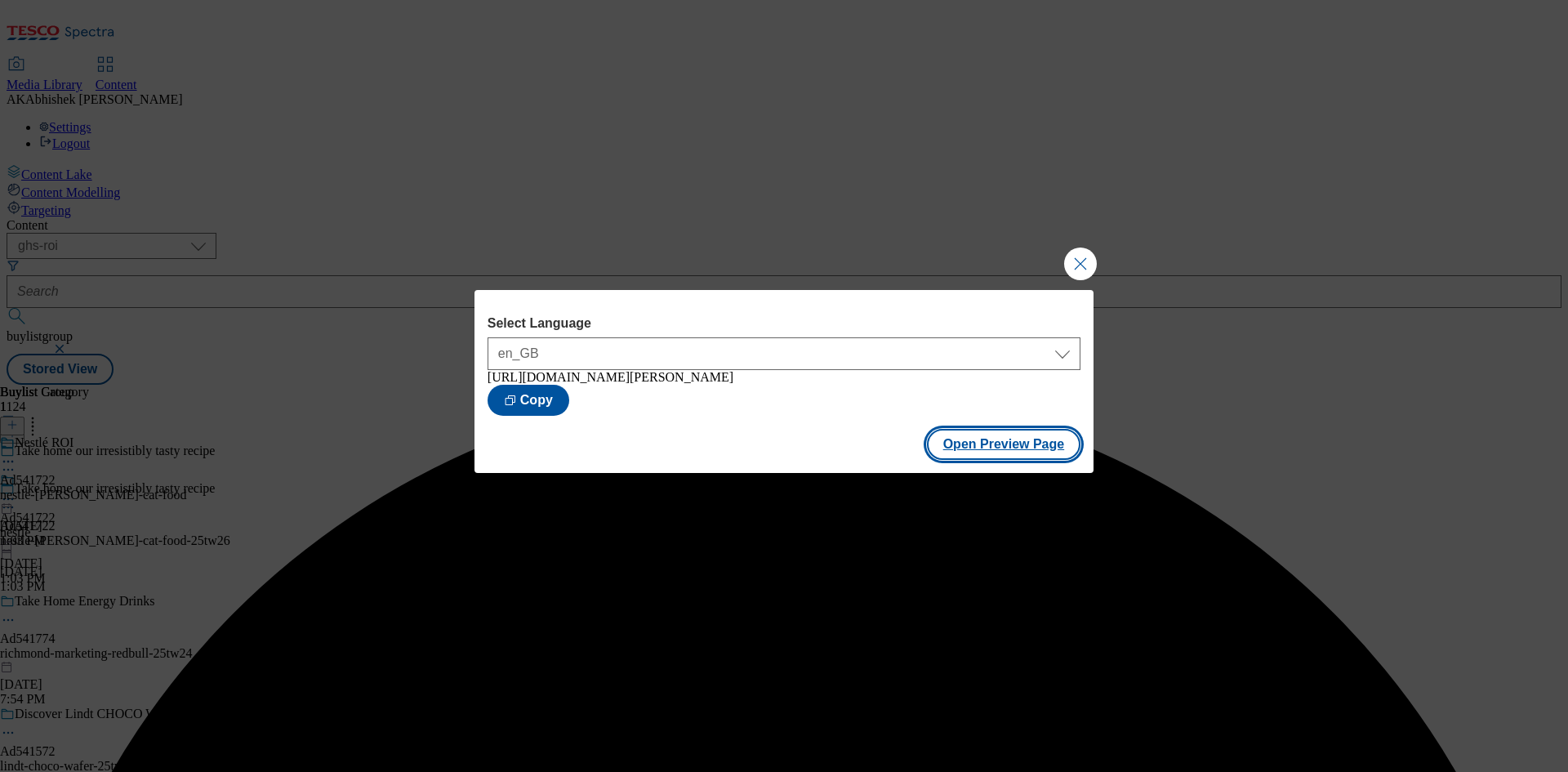
click at [1009, 453] on button "Open Preview Page" at bounding box center [1004, 444] width 154 height 31
click at [1080, 256] on button "Close Modal" at bounding box center [1080, 263] width 32 height 32
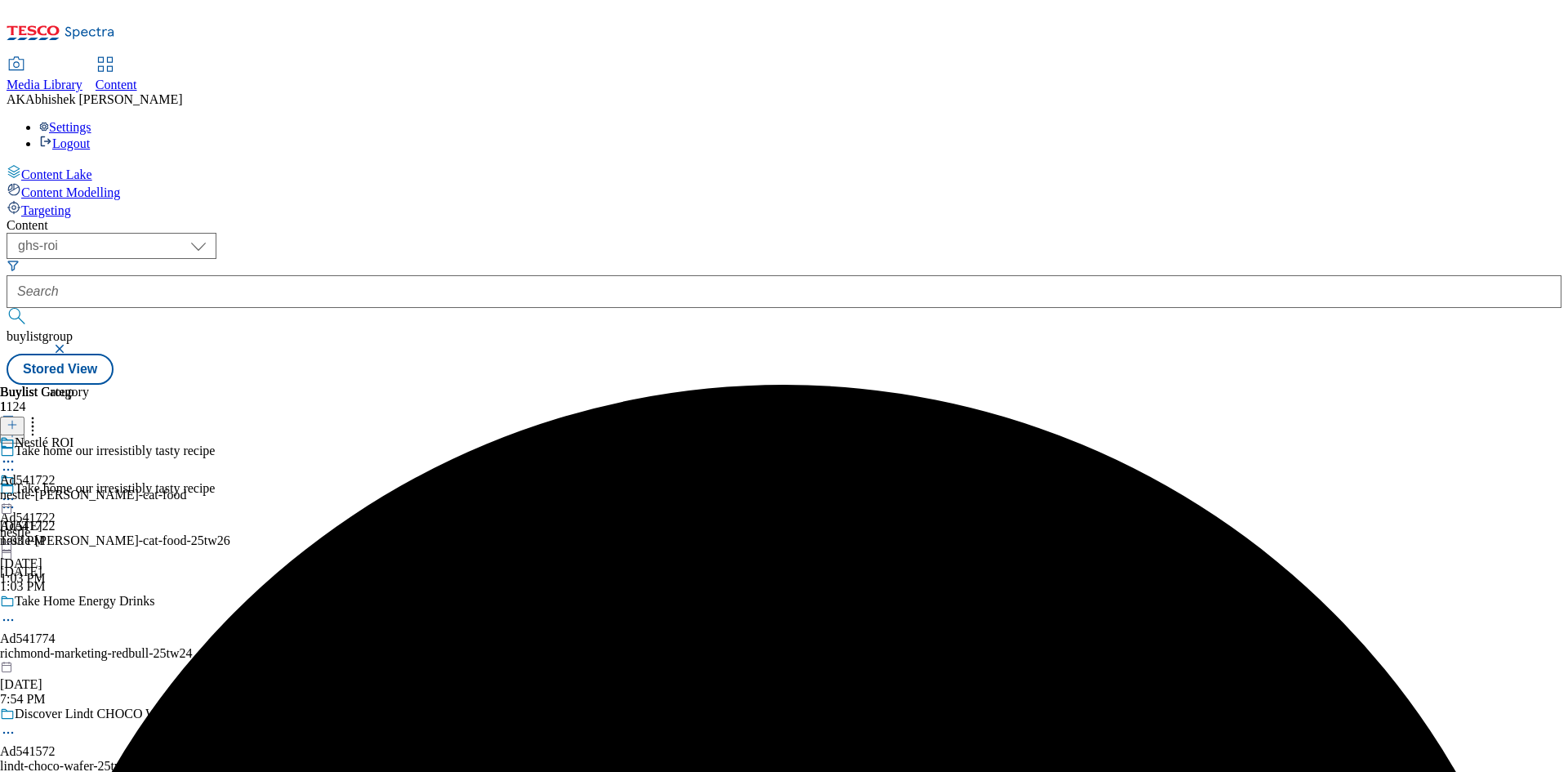
click at [17, 491] on icon at bounding box center [8, 499] width 17 height 17
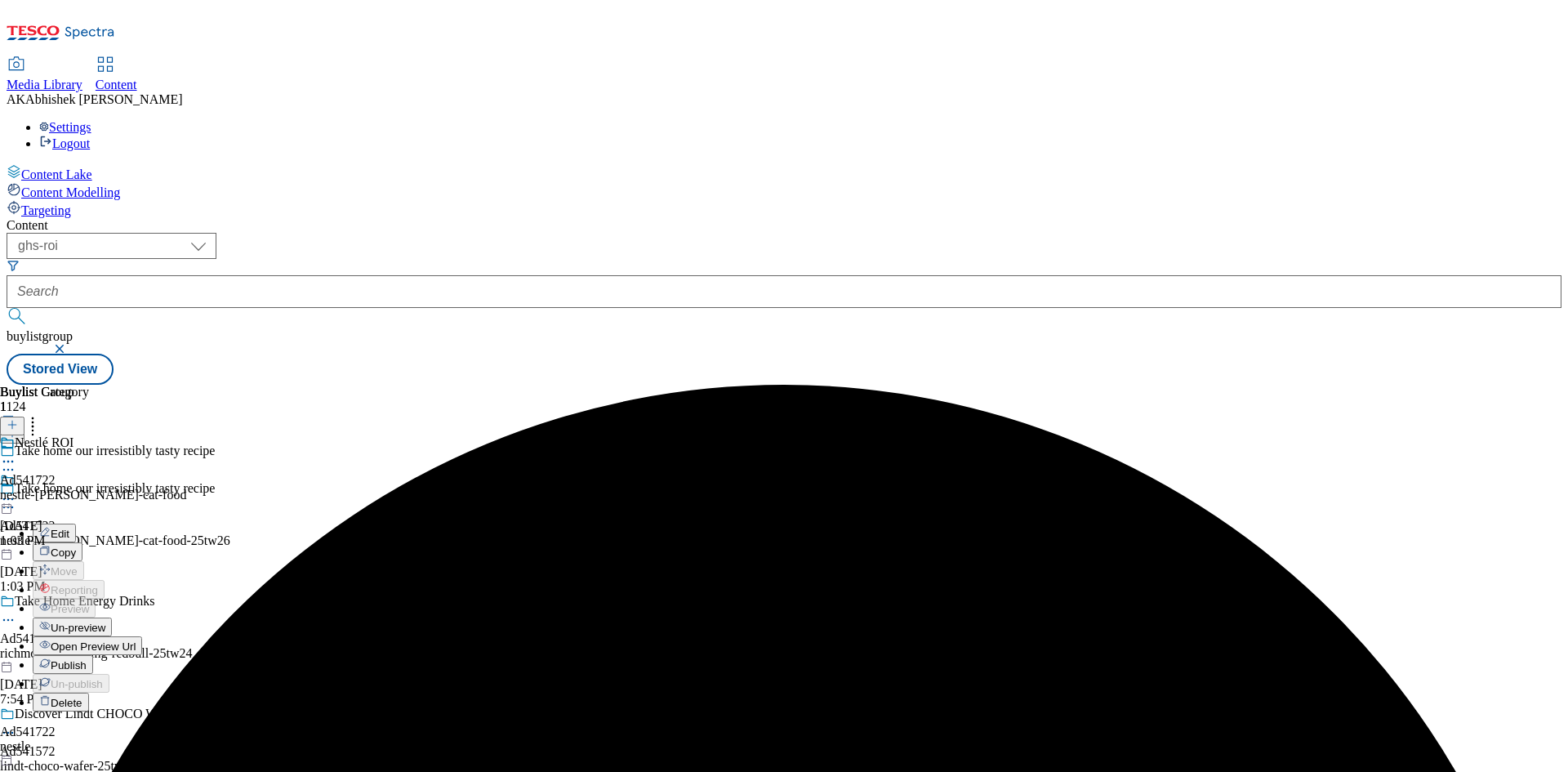
click at [86, 659] on span "Publish" at bounding box center [68, 665] width 36 height 12
